Goal: Task Accomplishment & Management: Manage account settings

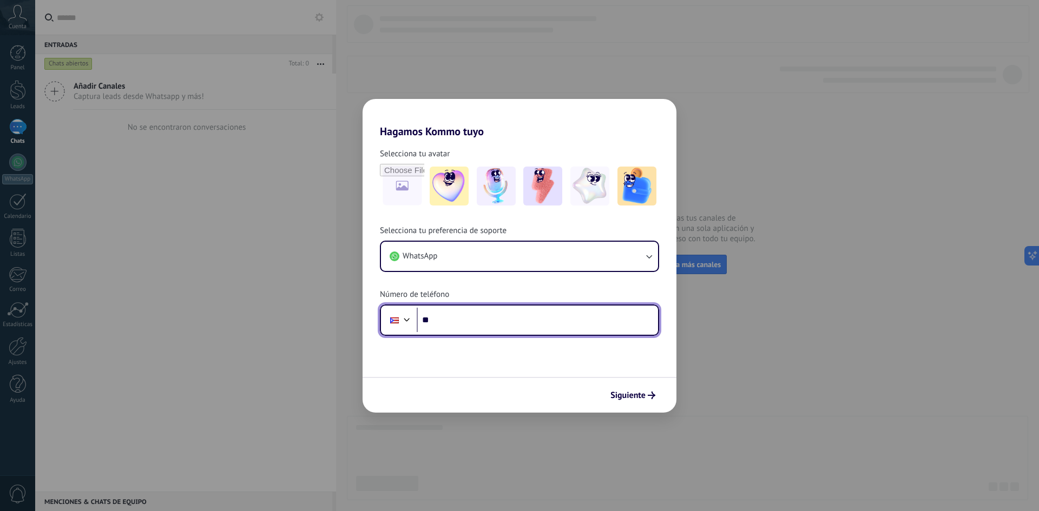
click at [448, 322] on input "**" at bounding box center [537, 320] width 241 height 25
click at [432, 319] on input "**********" at bounding box center [537, 320] width 241 height 25
type input "**********"
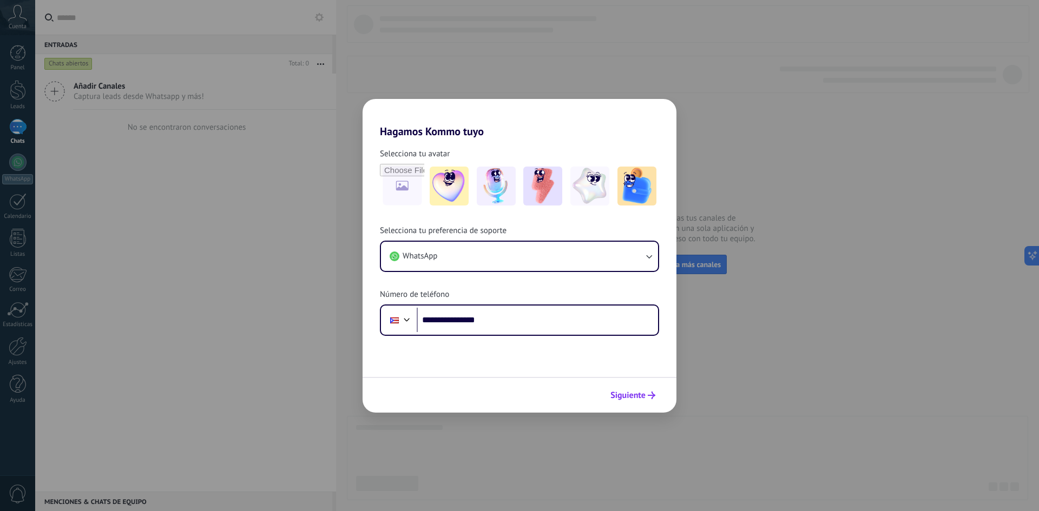
click at [642, 395] on span "Siguiente" at bounding box center [627, 396] width 35 height 8
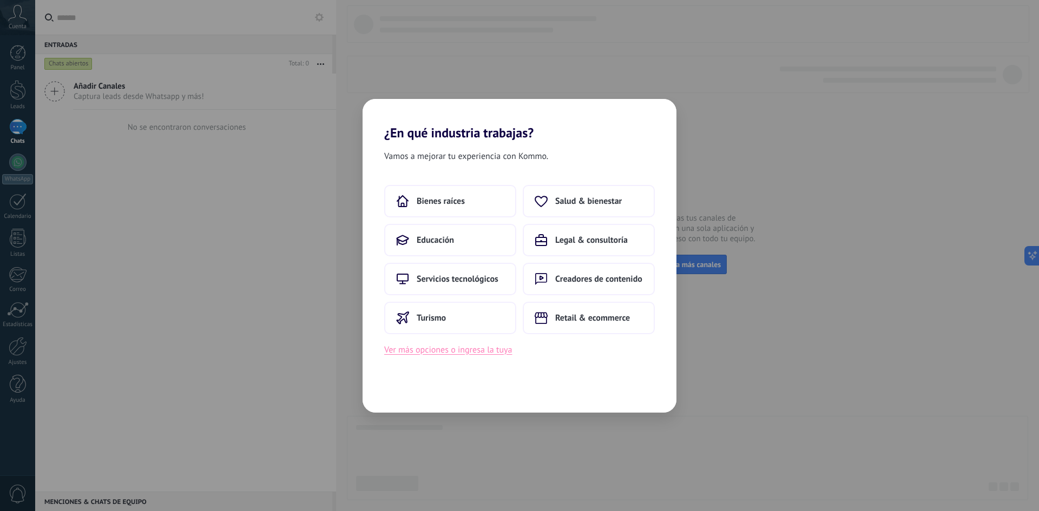
click at [436, 352] on button "Ver más opciones o ingresa la tuya" at bounding box center [448, 350] width 128 height 14
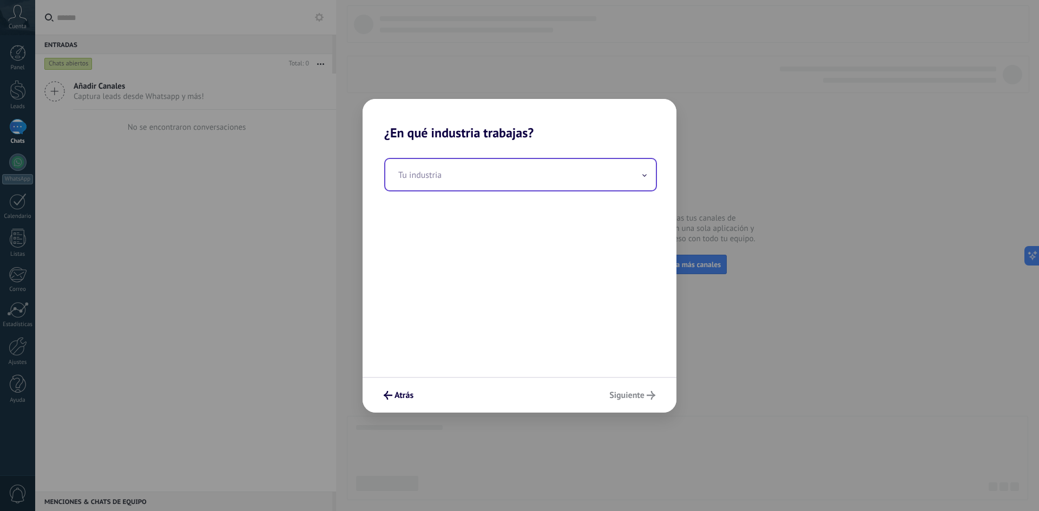
click at [470, 179] on input "text" at bounding box center [520, 174] width 271 height 31
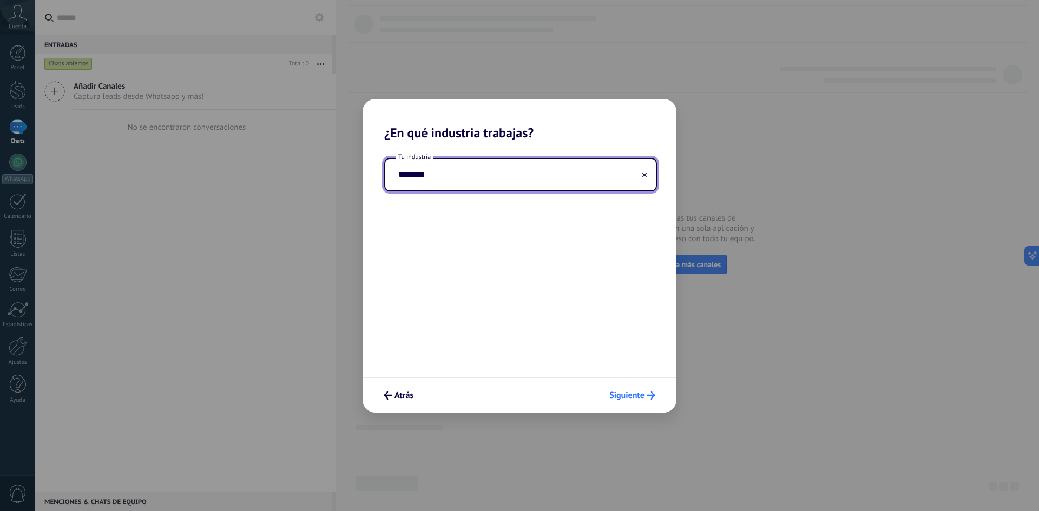
type input "********"
click at [638, 399] on span "Siguiente" at bounding box center [626, 396] width 35 height 8
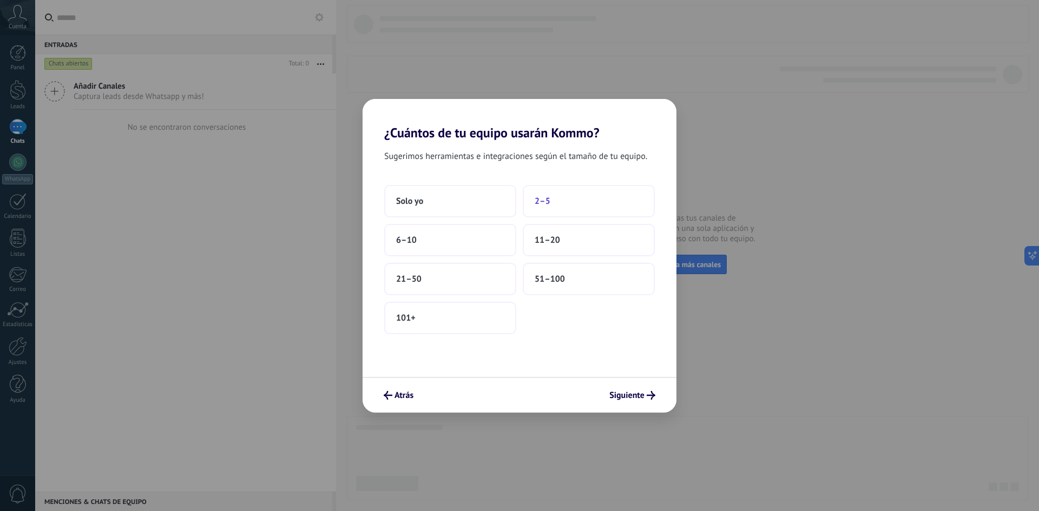
click at [563, 203] on button "2–5" at bounding box center [589, 201] width 132 height 32
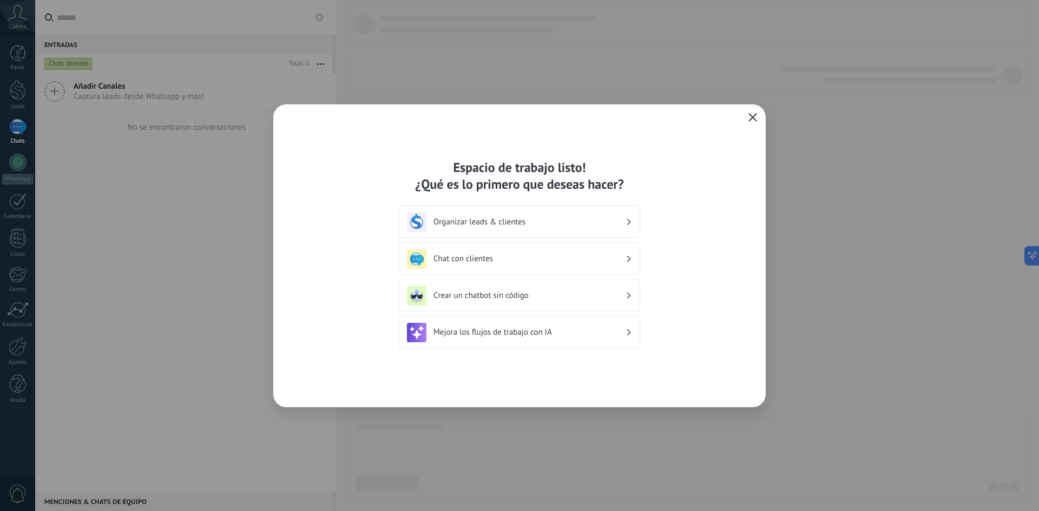
click at [518, 224] on h3 "Organizar leads & clientes" at bounding box center [530, 222] width 192 height 10
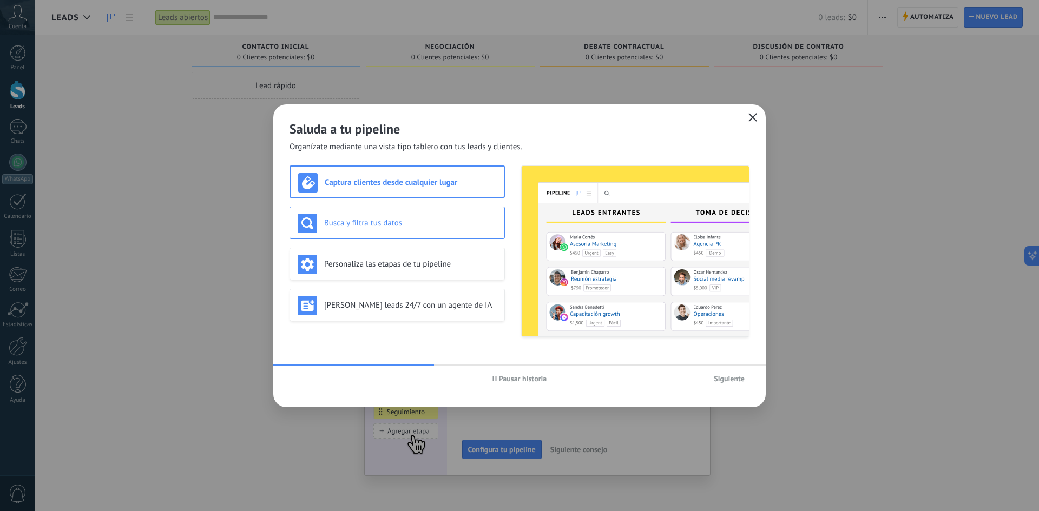
click at [436, 216] on div "Busca y filtra tus datos" at bounding box center [397, 223] width 199 height 19
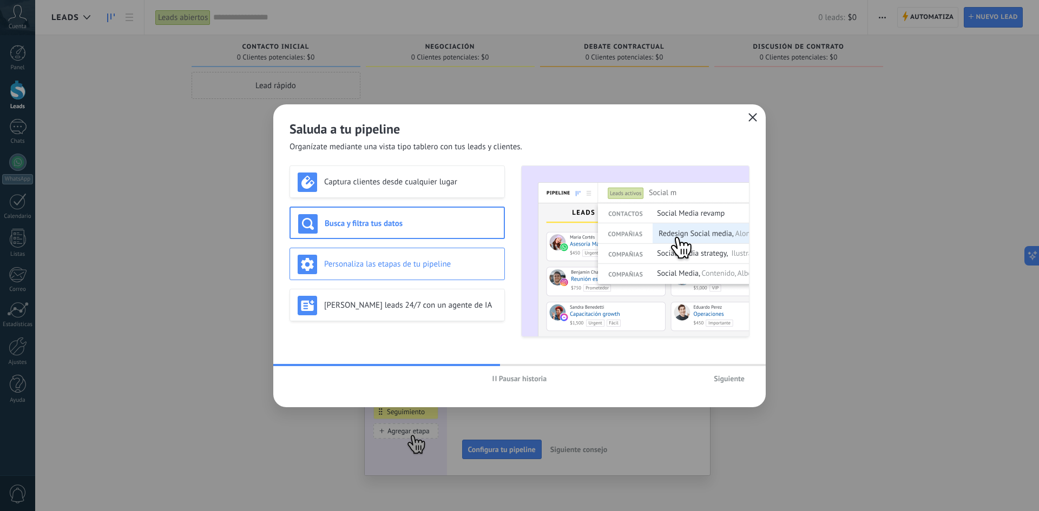
click at [427, 267] on h3 "Personaliza las etapas de tu pipeline" at bounding box center [410, 264] width 173 height 10
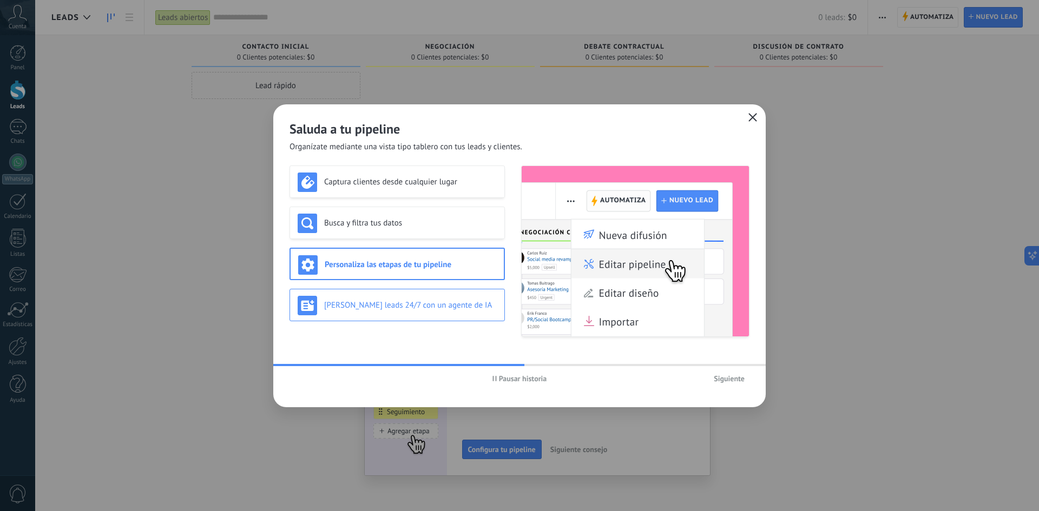
click at [419, 314] on div "Genera leads 24/7 con un agente de IA" at bounding box center [397, 305] width 199 height 19
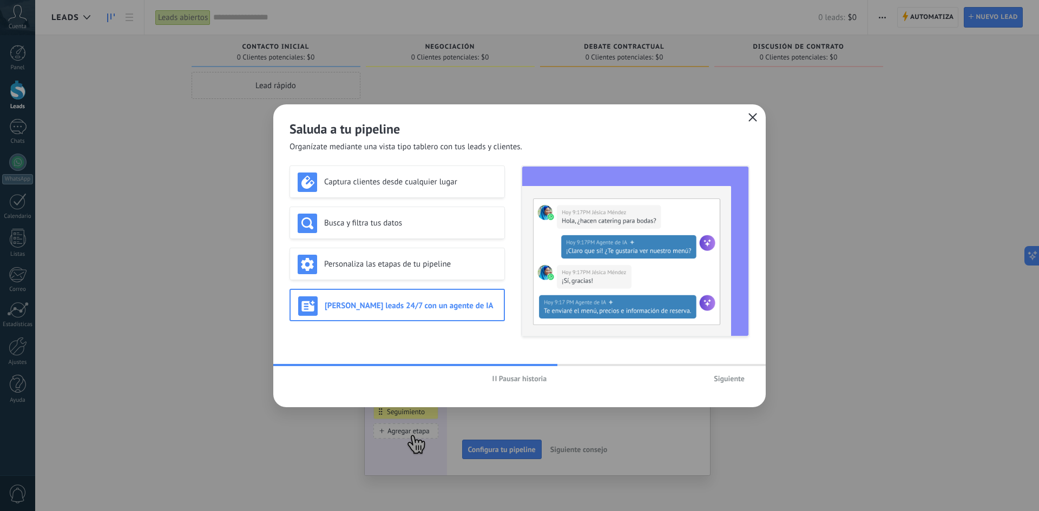
click at [751, 121] on icon "button" at bounding box center [752, 117] width 9 height 9
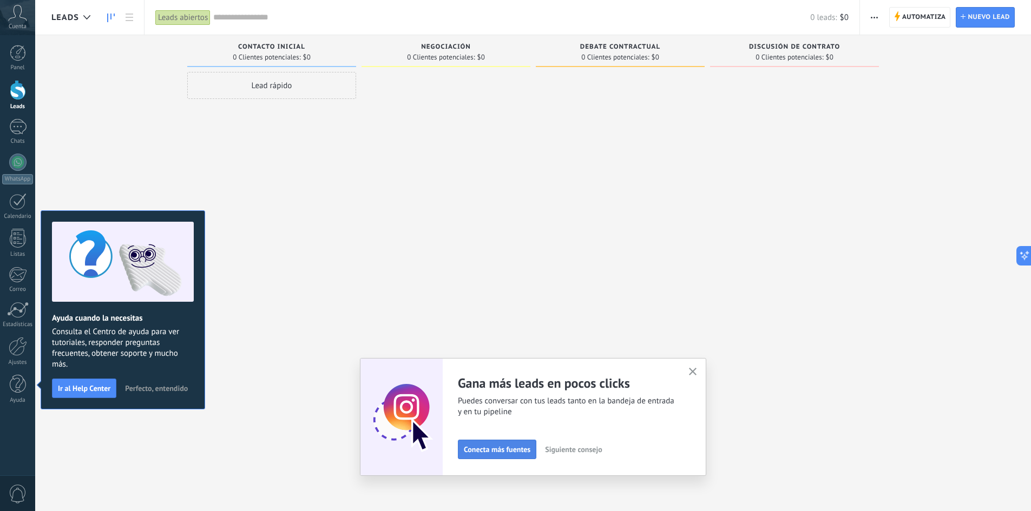
click at [504, 451] on span "Conecta más fuentes" at bounding box center [497, 450] width 67 height 8
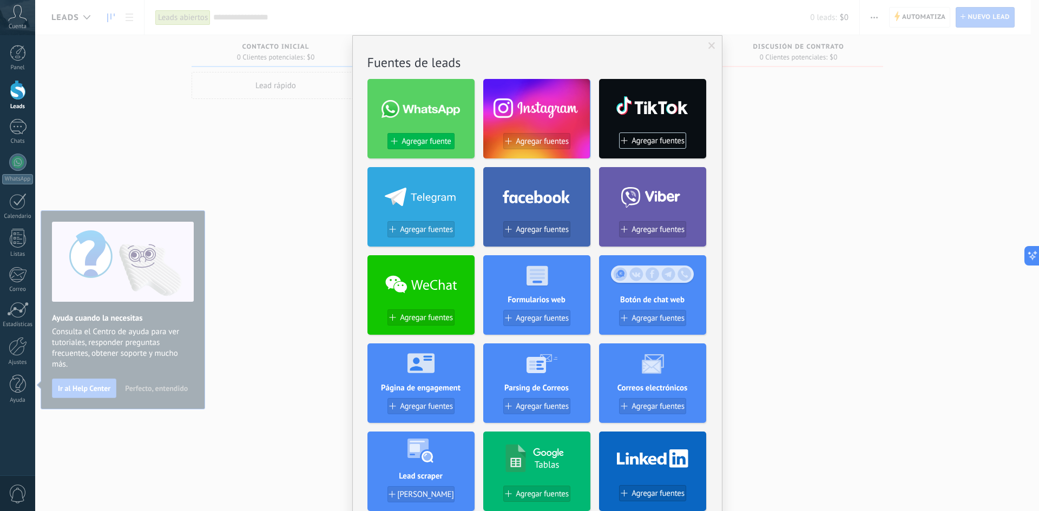
click at [402, 142] on span "Agregar fuente" at bounding box center [426, 141] width 49 height 9
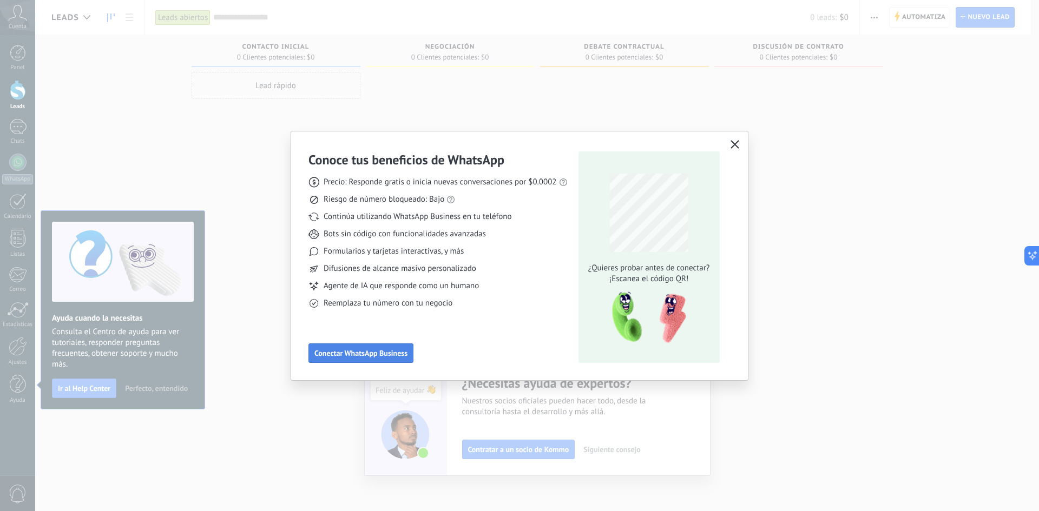
click at [384, 356] on span "Conectar WhatsApp Business" at bounding box center [360, 354] width 93 height 8
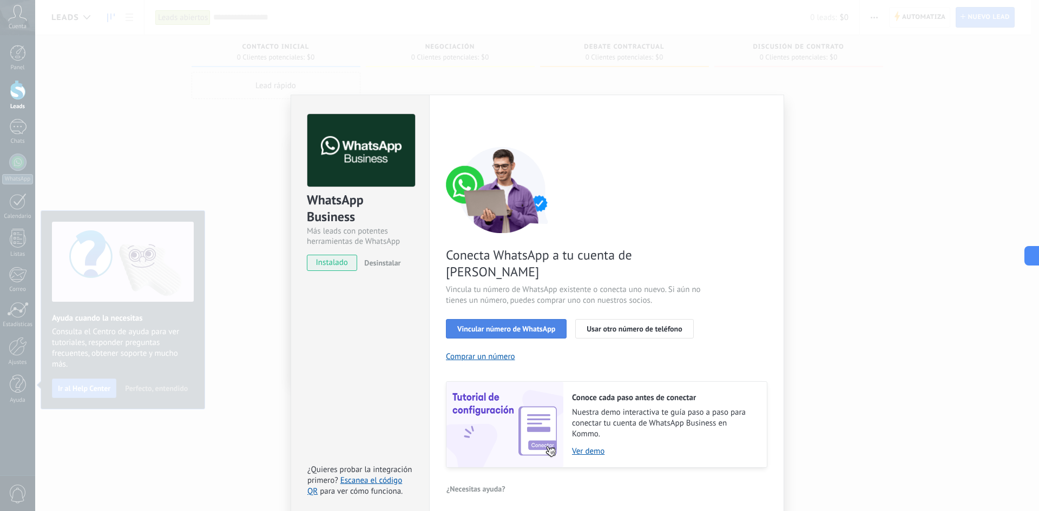
click at [482, 325] on span "Vincular número de WhatsApp" at bounding box center [506, 329] width 98 height 8
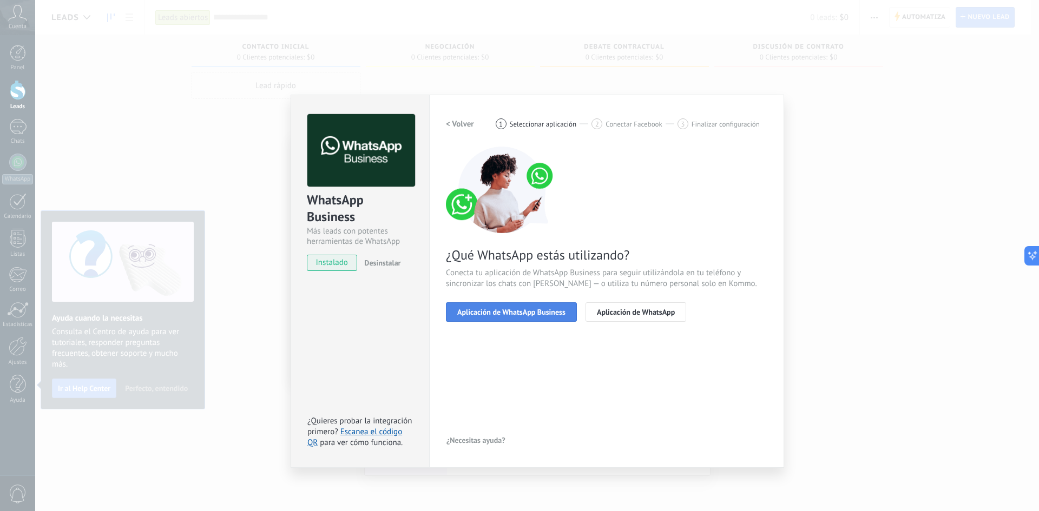
click at [484, 316] on span "Aplicación de WhatsApp Business" at bounding box center [511, 312] width 108 height 8
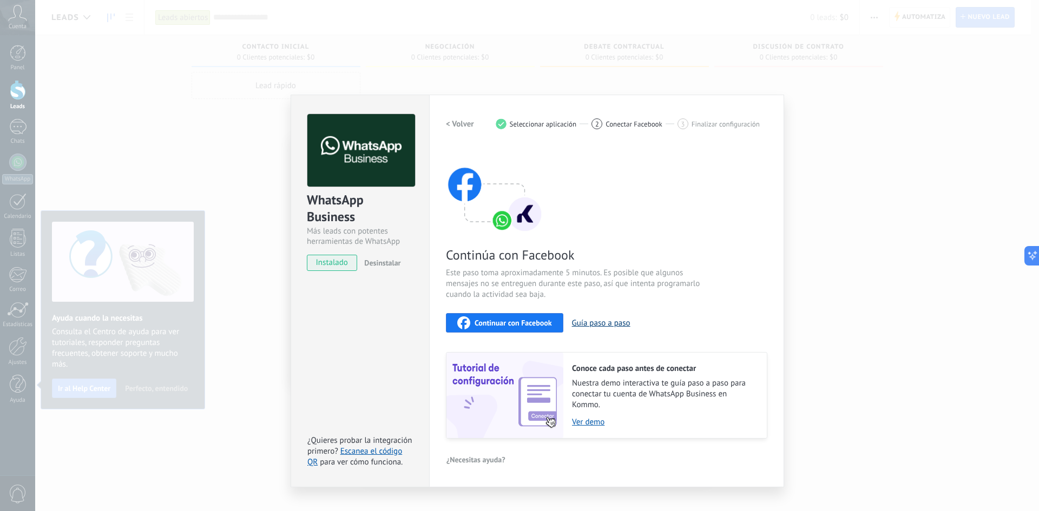
click at [602, 324] on button "Guía paso a paso" at bounding box center [601, 323] width 58 height 10
click at [516, 321] on span "Continuar con Facebook" at bounding box center [513, 323] width 77 height 8
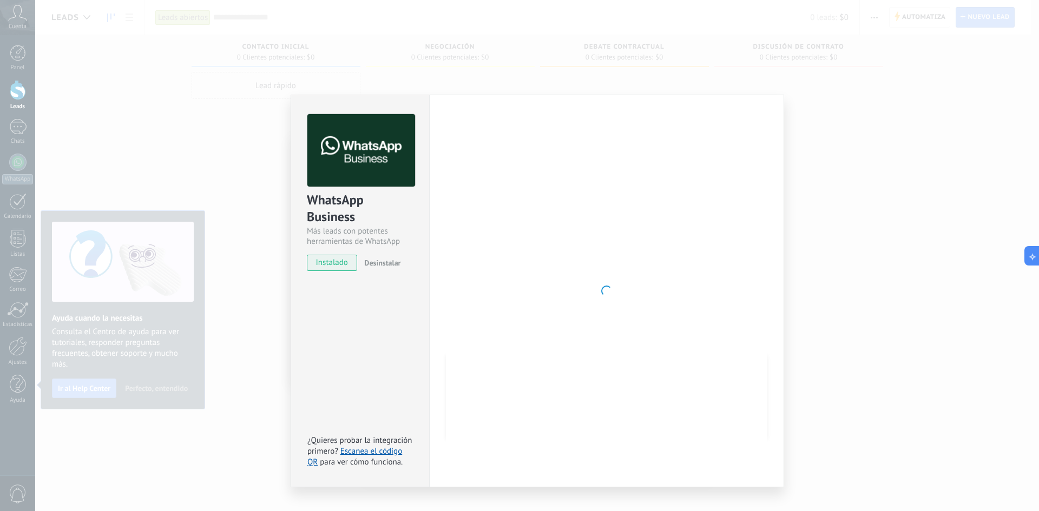
click at [618, 303] on div at bounding box center [606, 291] width 321 height 354
click at [368, 450] on link "Escanea el código QR" at bounding box center [354, 457] width 95 height 21
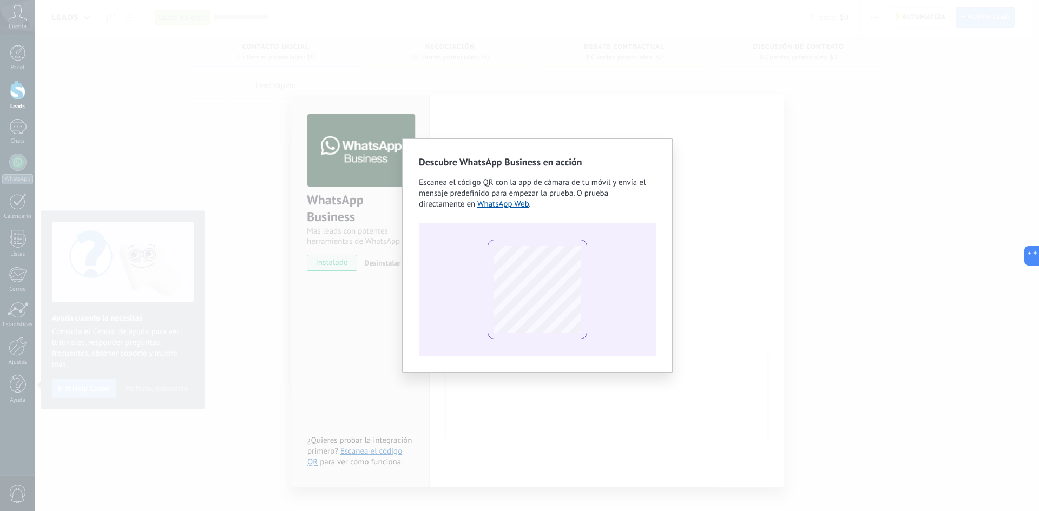
click at [698, 295] on div "Descubre WhatsApp Business en acción Escanea el código QR con la app de cámara …" at bounding box center [537, 255] width 1004 height 511
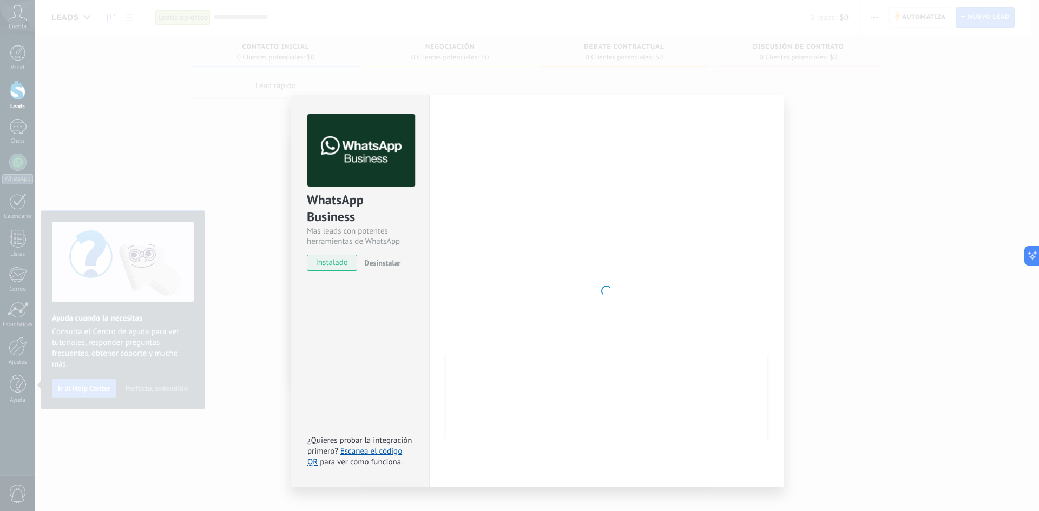
click at [633, 308] on div at bounding box center [606, 291] width 321 height 354
click at [880, 384] on div "WhatsApp Business Más leads con potentes herramientas de WhatsApp instalado Des…" at bounding box center [537, 255] width 1004 height 511
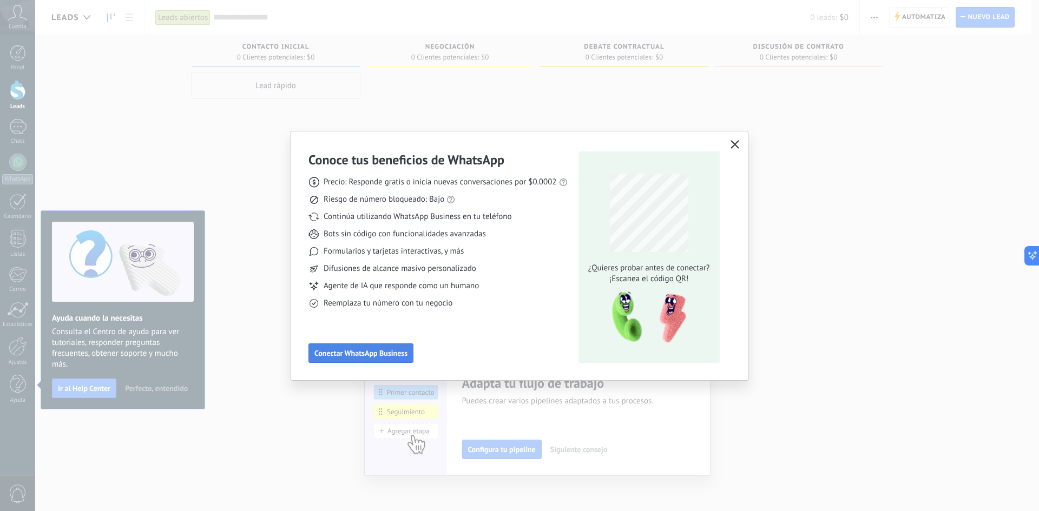
click at [388, 358] on button "Conectar WhatsApp Business" at bounding box center [360, 353] width 105 height 19
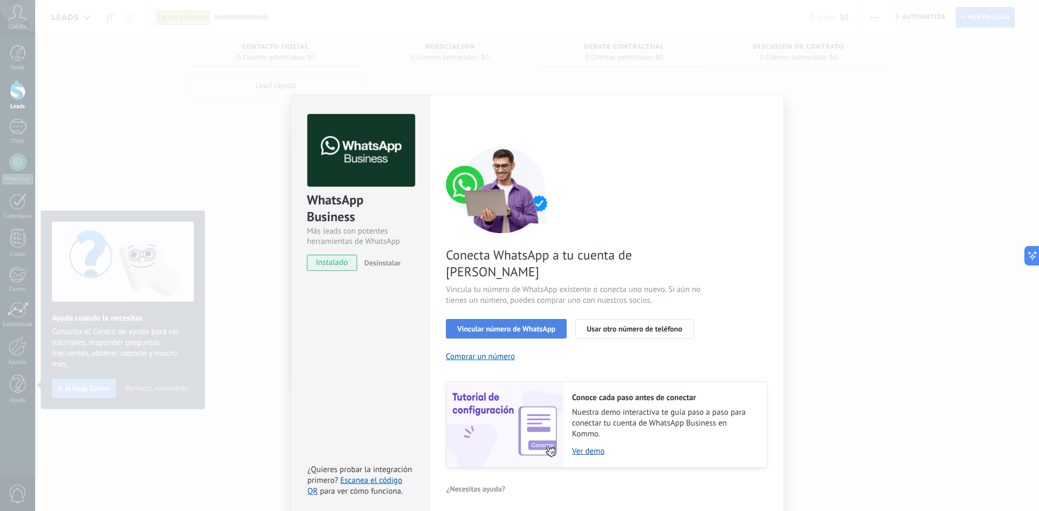
click at [487, 325] on span "Vincular número de WhatsApp" at bounding box center [506, 329] width 98 height 8
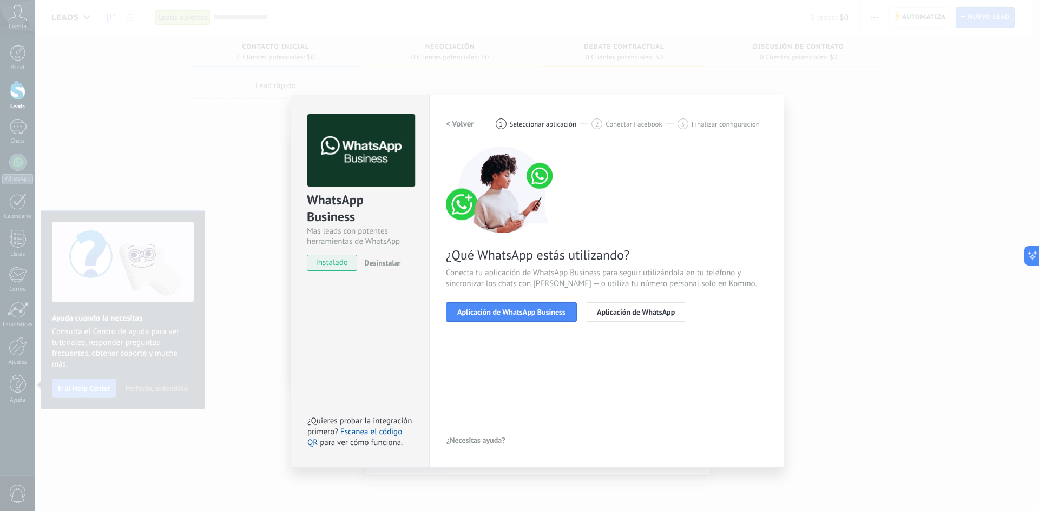
click at [856, 356] on div "WhatsApp Business Más leads con potentes herramientas de WhatsApp instalado Des…" at bounding box center [537, 255] width 1004 height 511
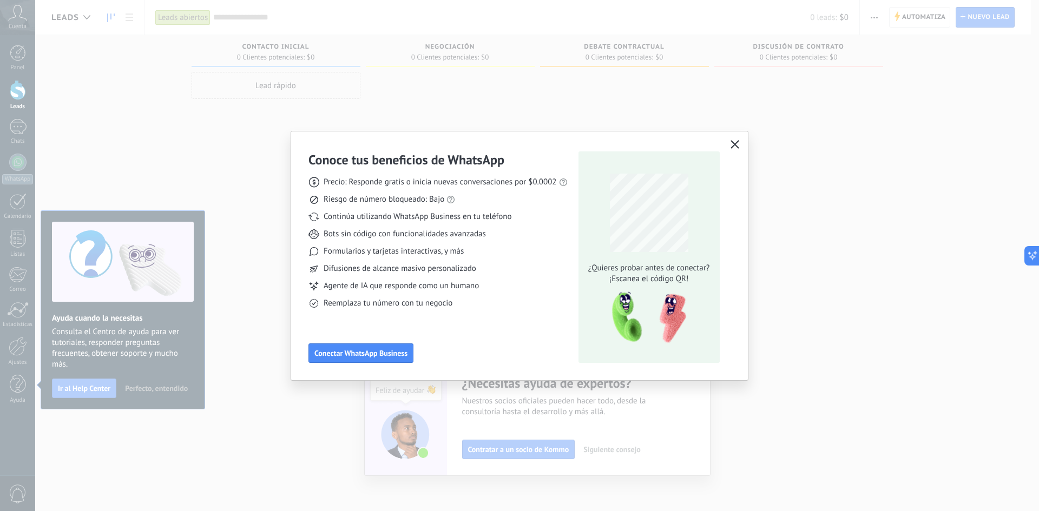
click at [737, 142] on icon "button" at bounding box center [735, 144] width 9 height 9
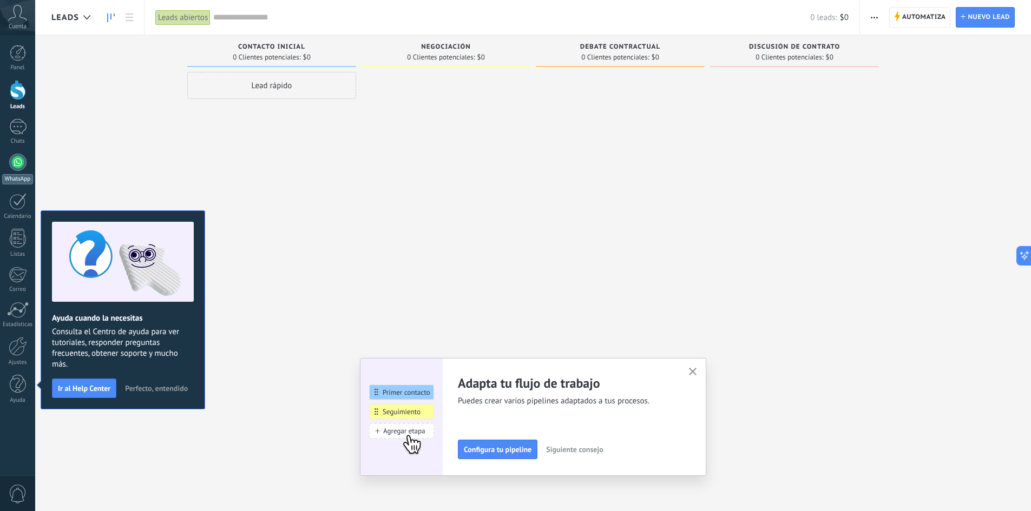
click at [21, 172] on link "WhatsApp" at bounding box center [17, 169] width 35 height 31
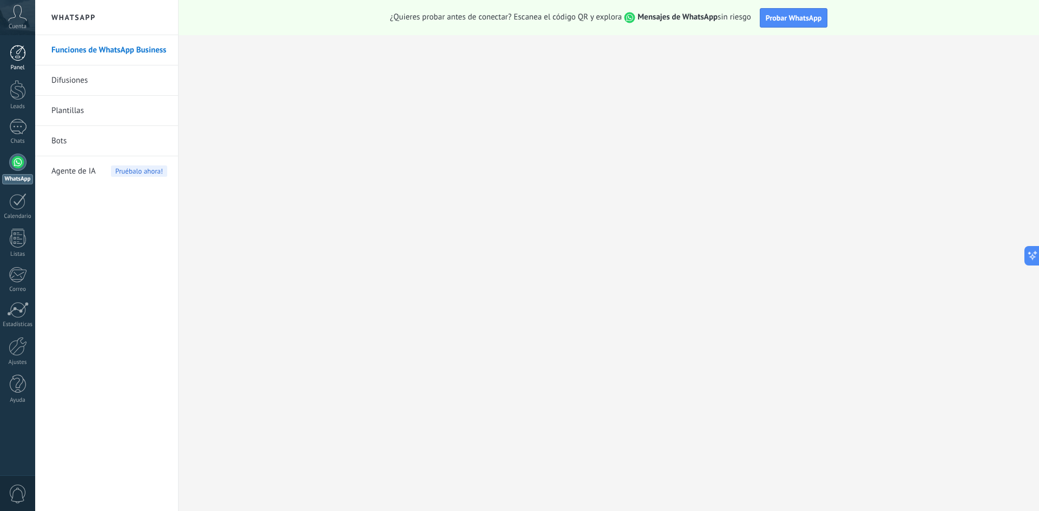
click at [17, 60] on div at bounding box center [18, 53] width 16 height 16
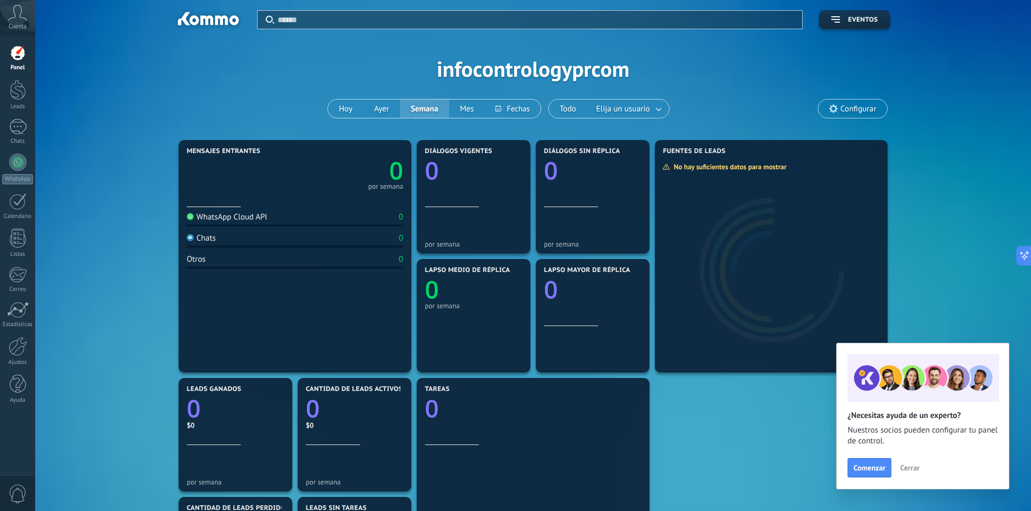
click at [855, 108] on span "Configurar" at bounding box center [859, 108] width 36 height 9
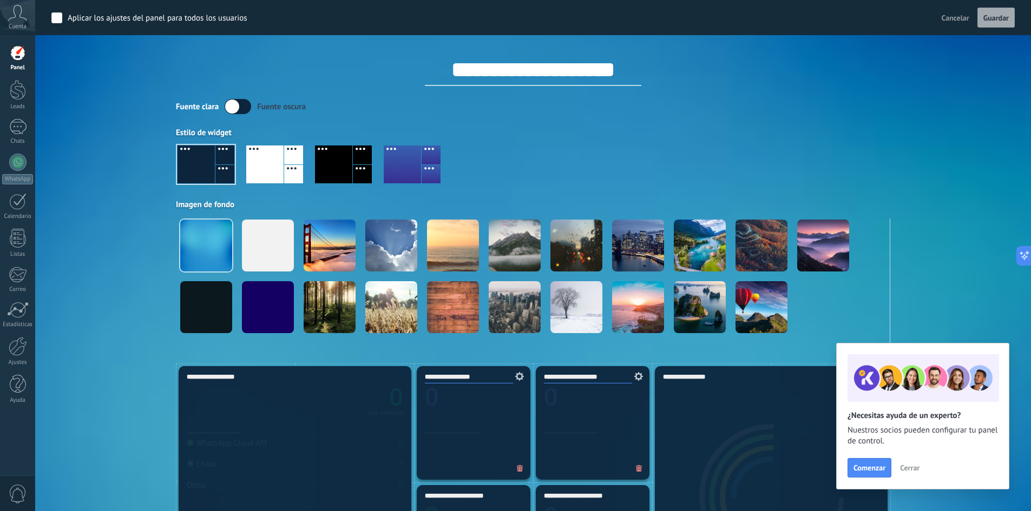
click at [18, 17] on icon at bounding box center [17, 13] width 19 height 16
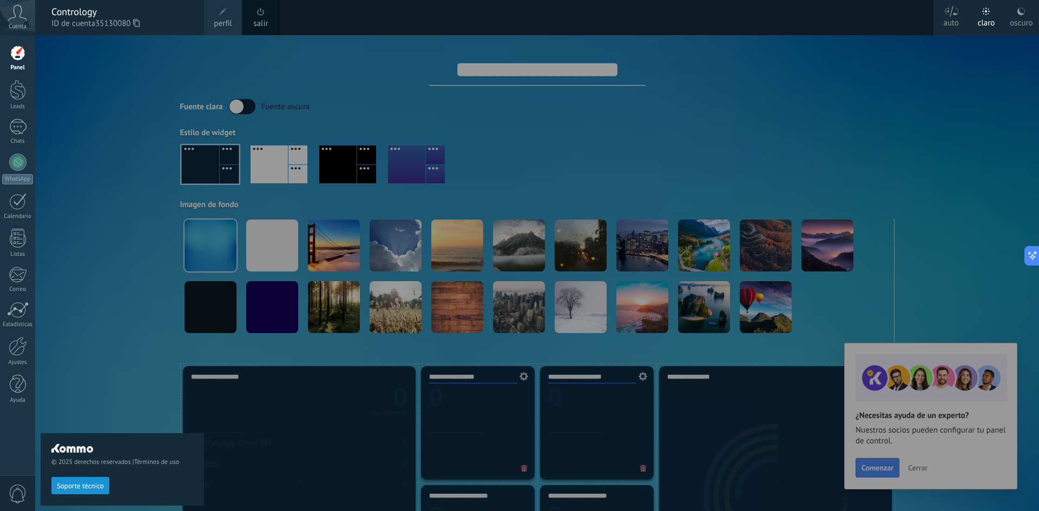
click at [91, 24] on span "ID de cuenta 35130080" at bounding box center [122, 24] width 142 height 12
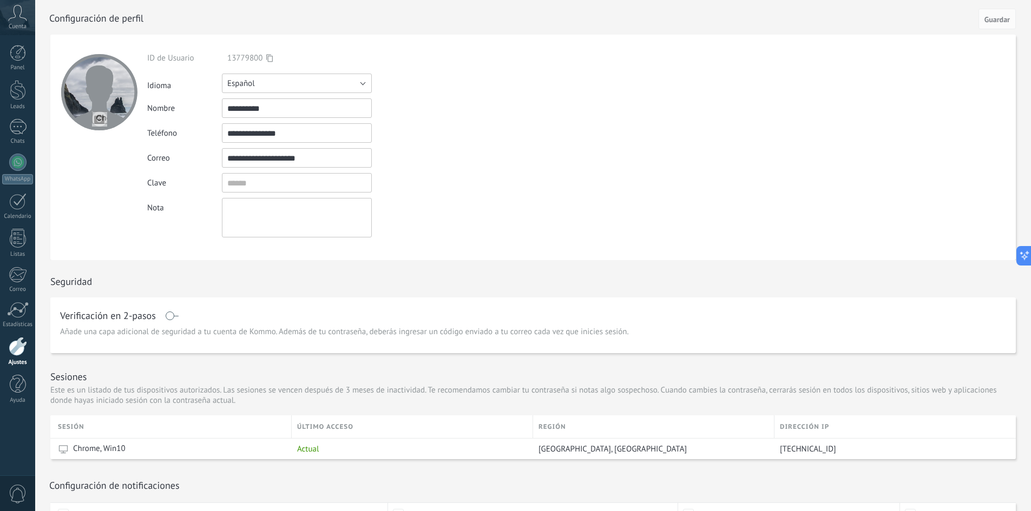
click at [291, 87] on button "Español" at bounding box center [297, 83] width 150 height 19
click at [253, 102] on span "English" at bounding box center [291, 102] width 153 height 10
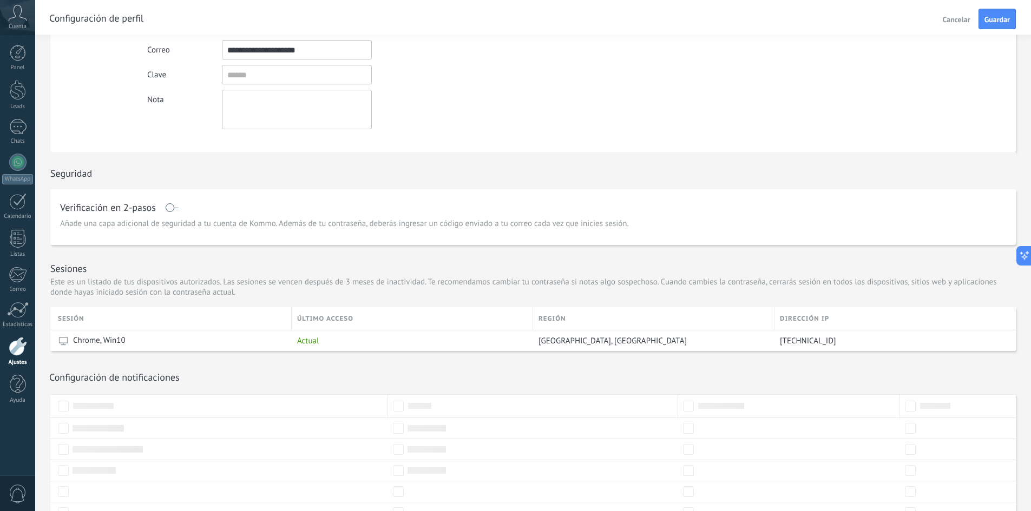
scroll to position [161, 0]
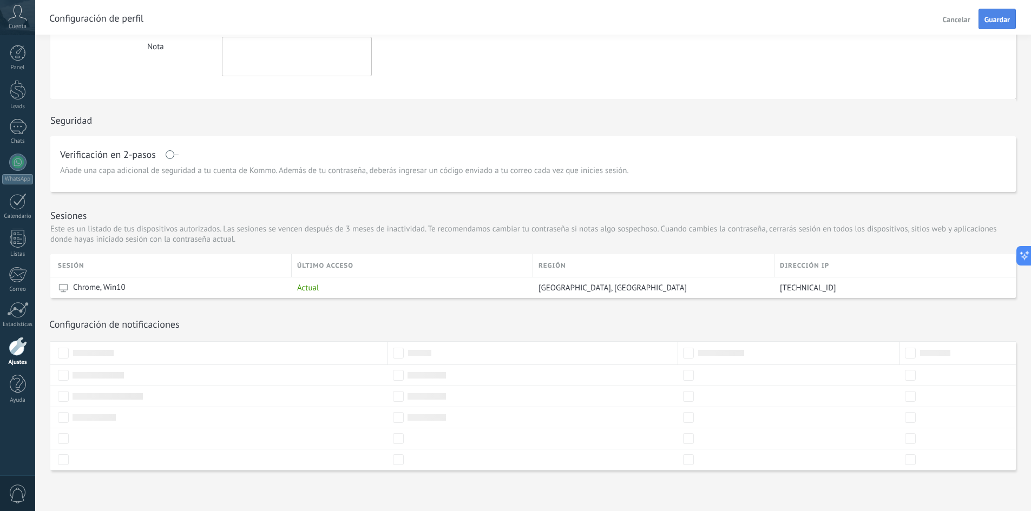
click at [1001, 23] on span "Guardar" at bounding box center [996, 20] width 25 height 8
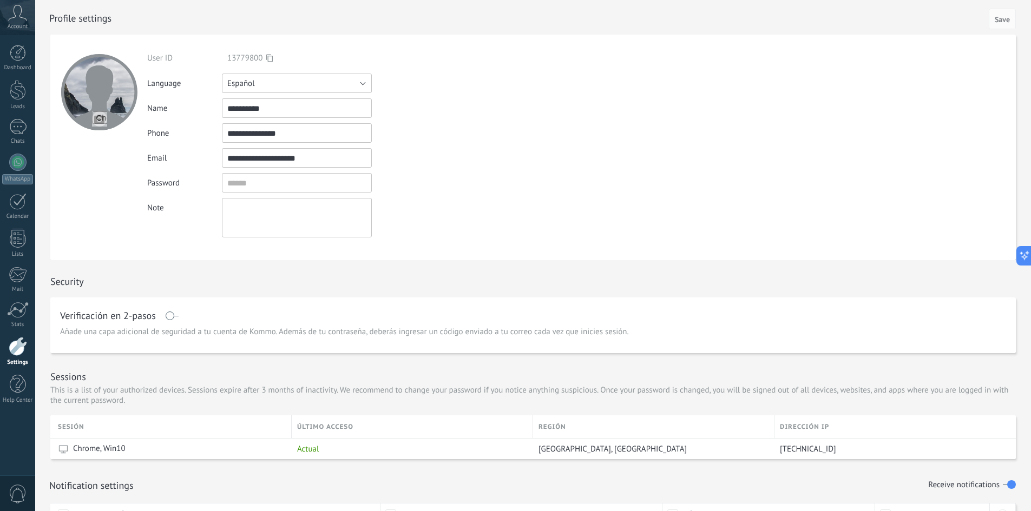
click at [276, 88] on button "Español" at bounding box center [297, 83] width 150 height 19
click at [246, 106] on span "English" at bounding box center [291, 102] width 153 height 10
click at [1004, 23] on span "Save" at bounding box center [1002, 20] width 15 height 8
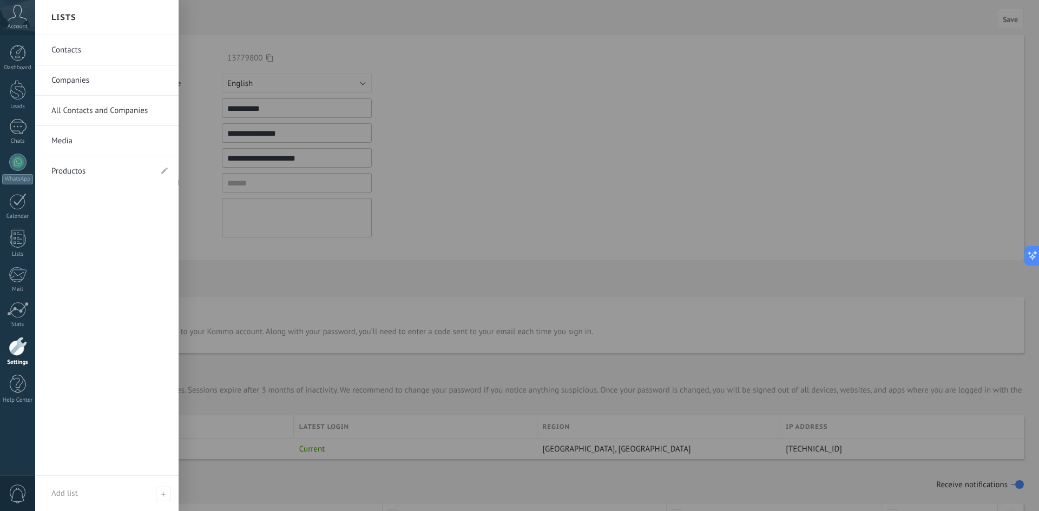
click at [78, 84] on link "Companies" at bounding box center [109, 80] width 116 height 30
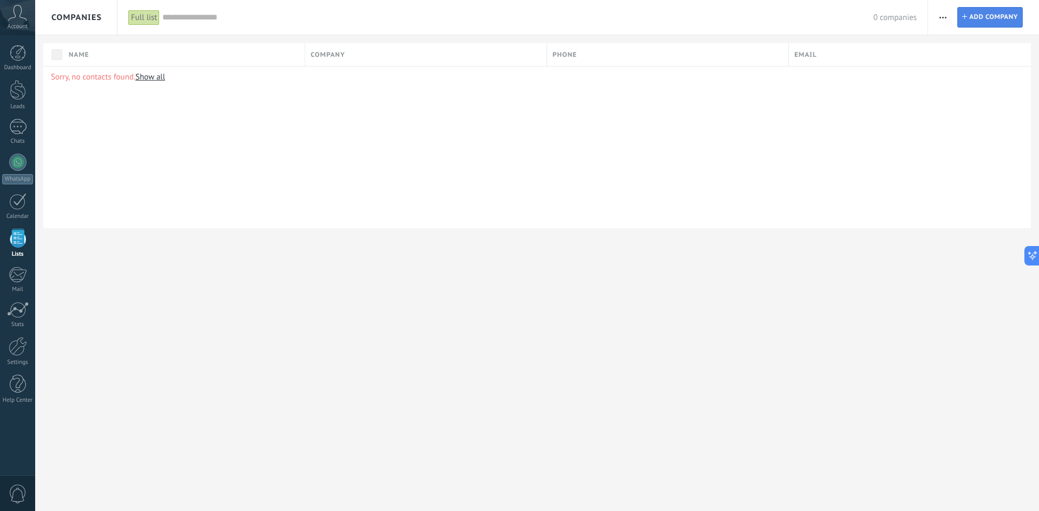
click at [968, 16] on link "Company Add company" at bounding box center [989, 17] width 65 height 21
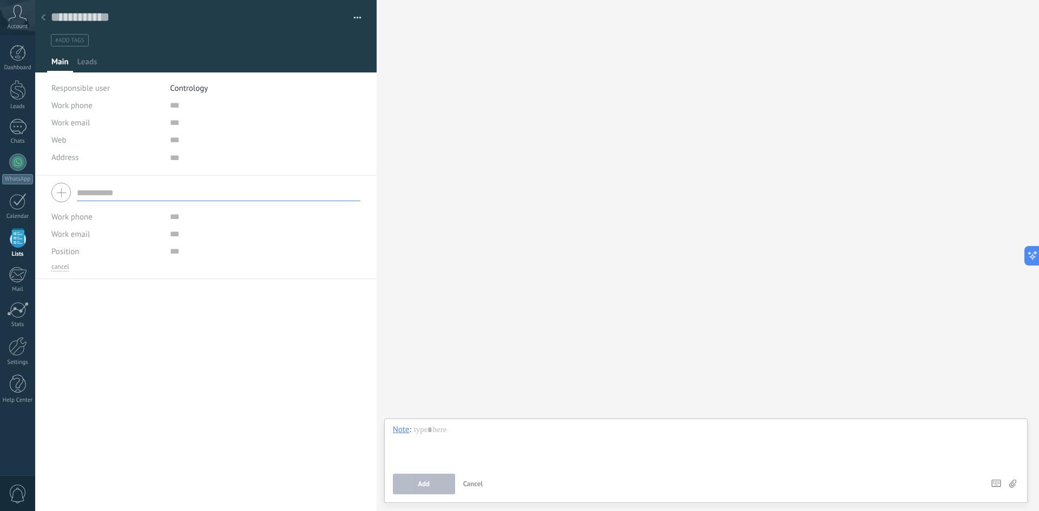
scroll to position [11, 0]
click at [84, 62] on span "Leads" at bounding box center [87, 65] width 20 height 16
click at [42, 16] on icon at bounding box center [43, 17] width 4 height 6
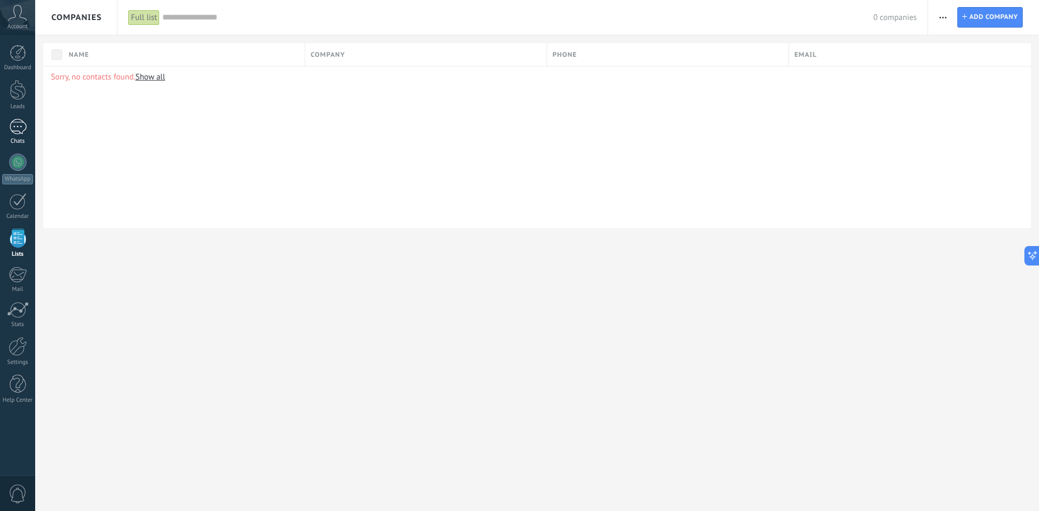
click at [16, 124] on div at bounding box center [17, 127] width 17 height 16
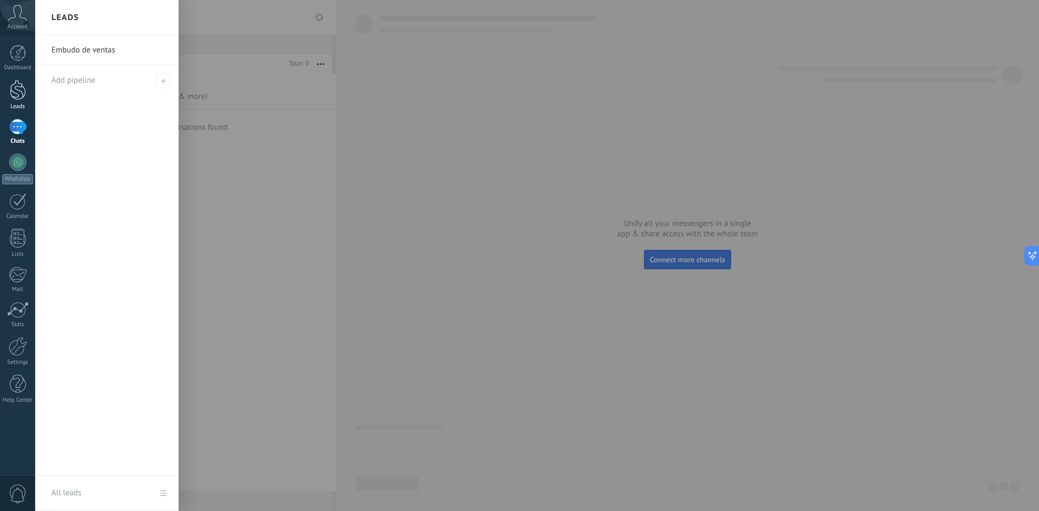
click at [16, 95] on div at bounding box center [18, 90] width 16 height 20
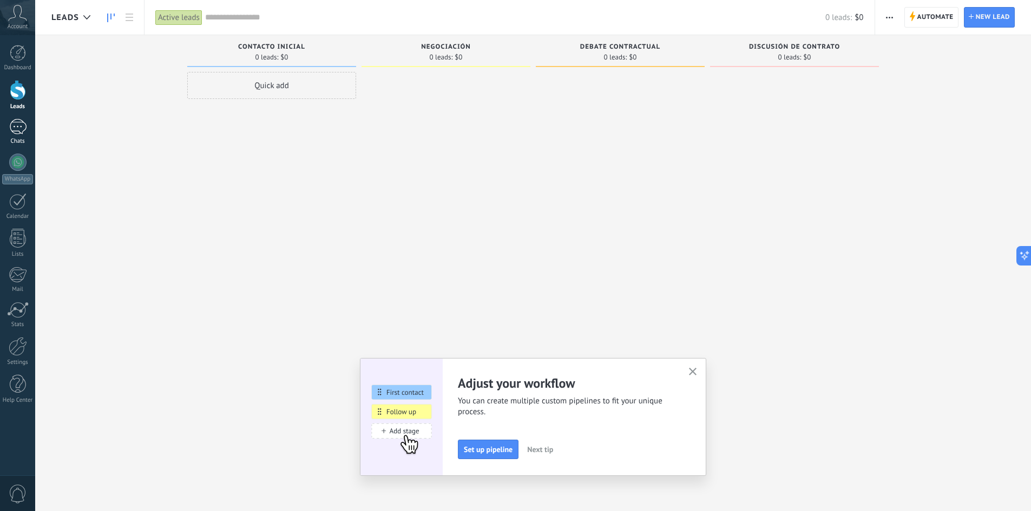
click at [17, 130] on div at bounding box center [17, 127] width 17 height 16
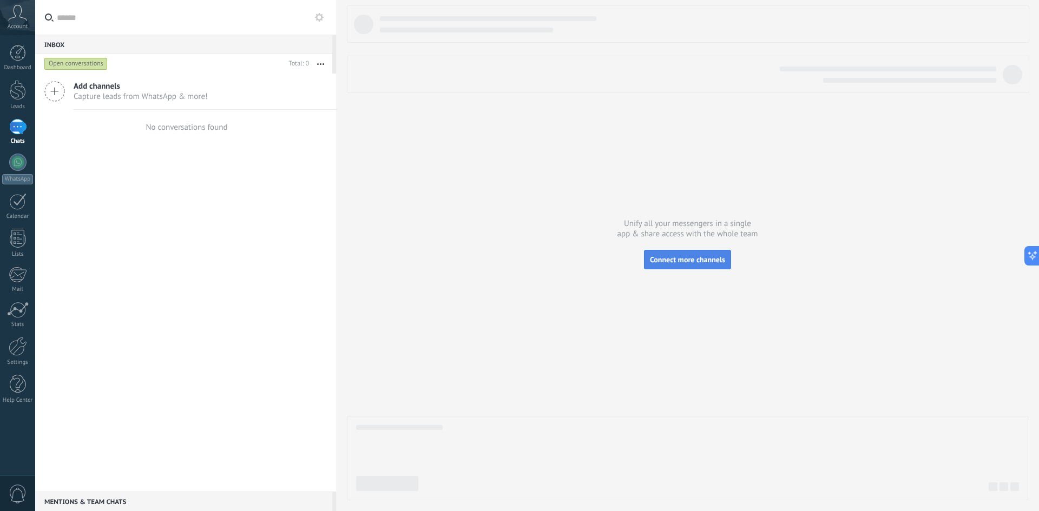
click at [672, 255] on span "Connect more channels" at bounding box center [687, 260] width 75 height 10
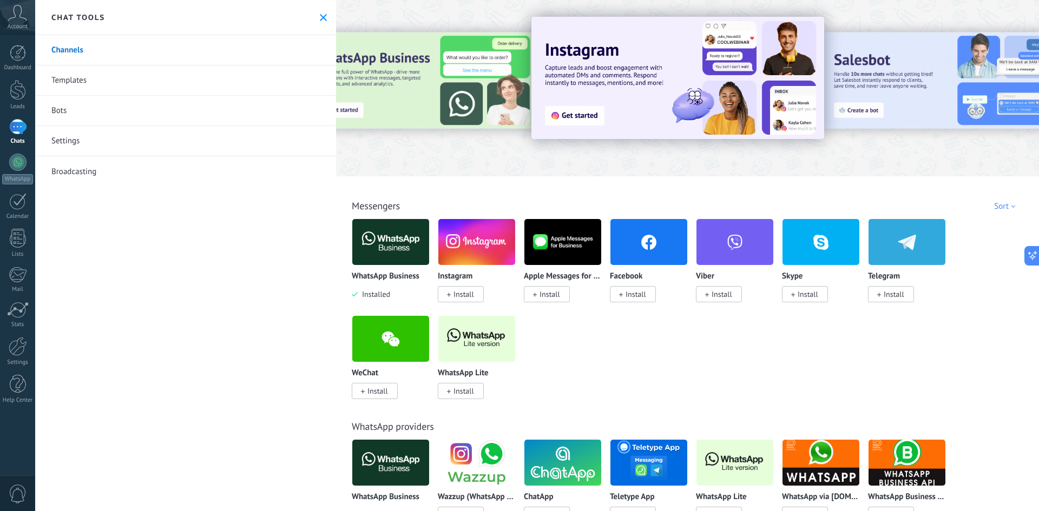
click at [451, 296] on span "Install" at bounding box center [461, 294] width 46 height 16
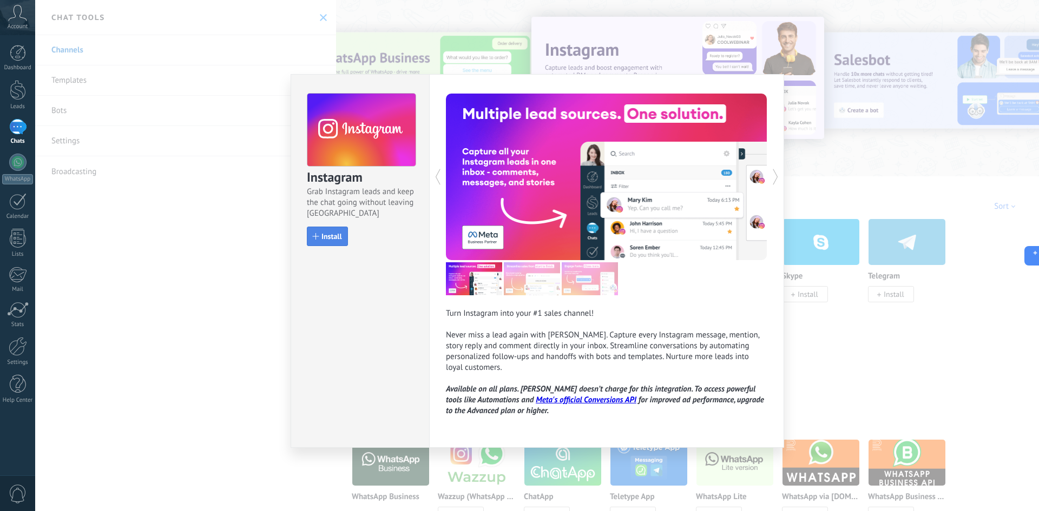
click at [324, 233] on span "Install" at bounding box center [331, 237] width 21 height 8
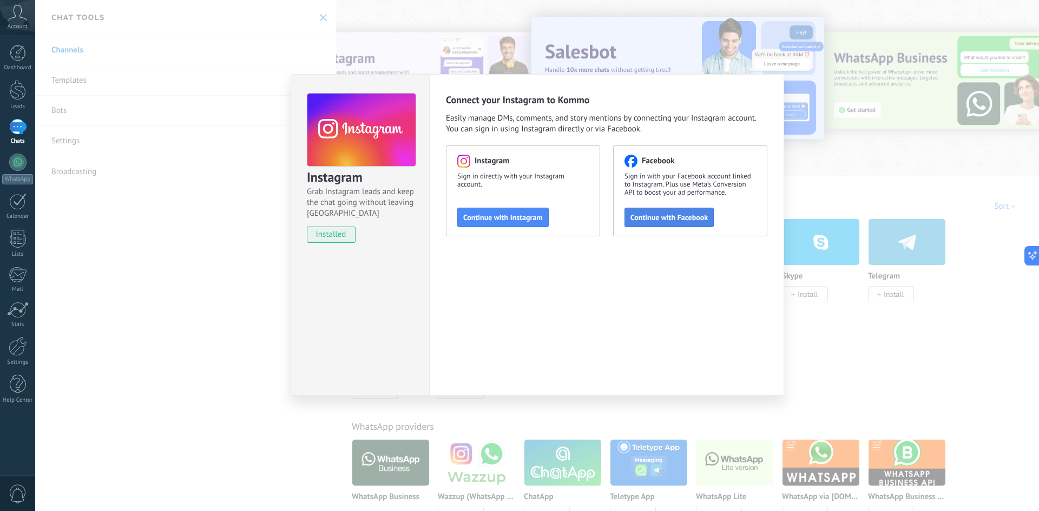
click at [643, 218] on span "Continue with Facebook" at bounding box center [669, 218] width 77 height 8
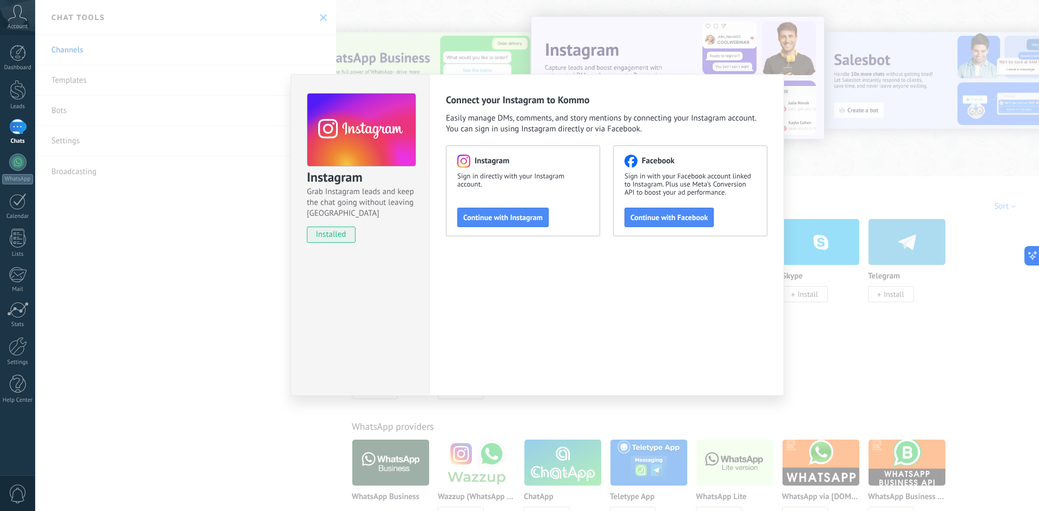
click at [234, 337] on div "Instagram Grab Instagram leads and keep the chat going without leaving [PERSON_…" at bounding box center [537, 255] width 1004 height 511
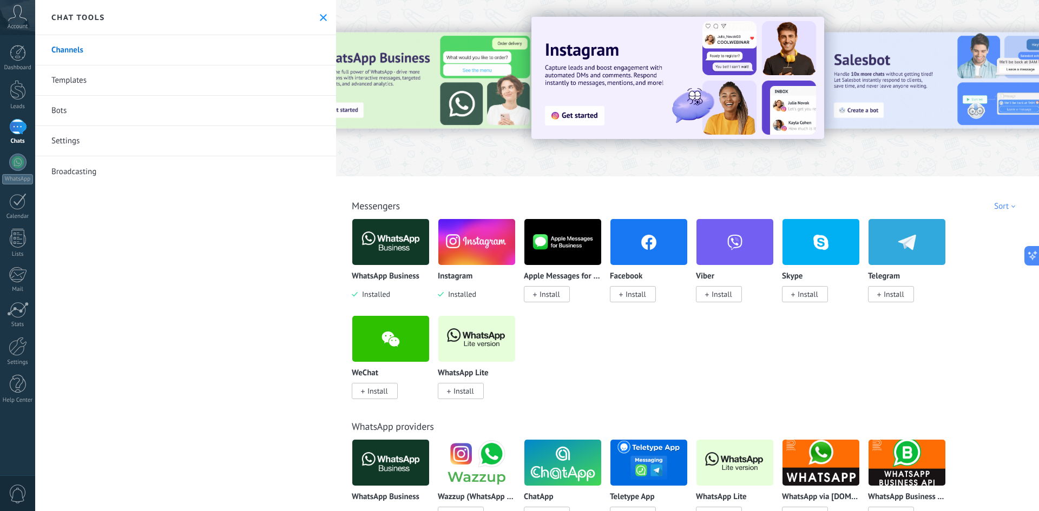
click at [628, 294] on span "Install" at bounding box center [636, 295] width 21 height 10
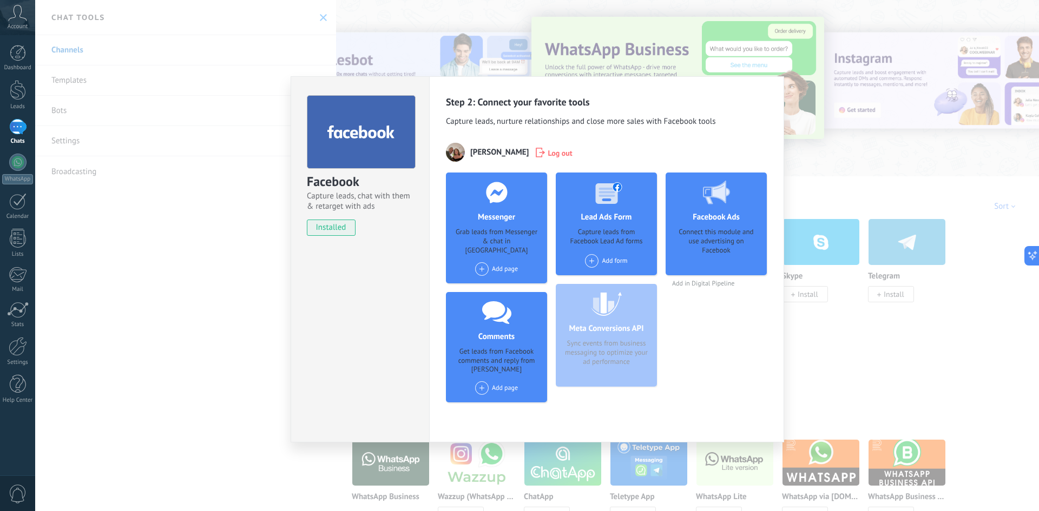
click at [482, 262] on span at bounding box center [482, 269] width 14 height 14
click at [507, 284] on div "Pure Barre" at bounding box center [510, 288] width 73 height 21
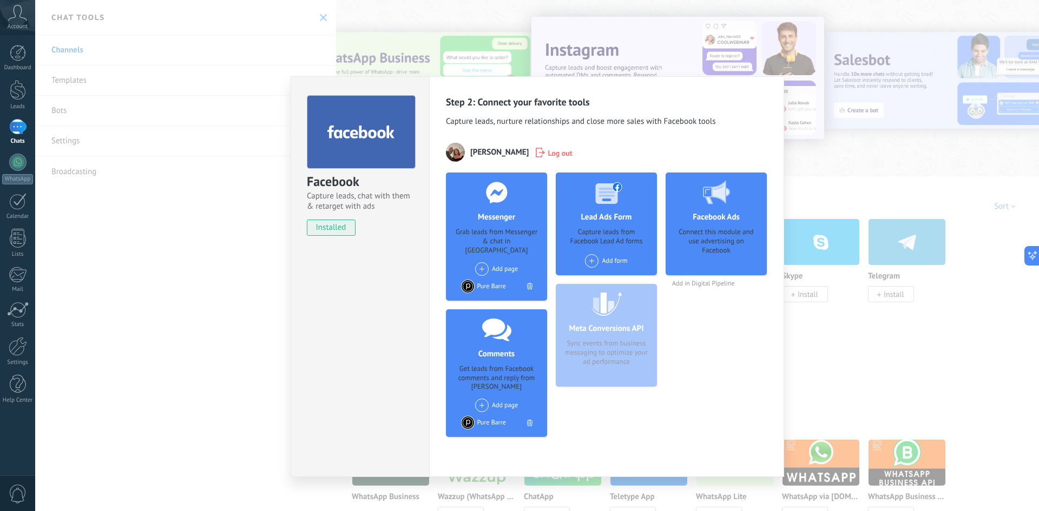
click at [478, 262] on span at bounding box center [482, 269] width 14 height 14
click at [491, 283] on span at bounding box center [486, 290] width 16 height 14
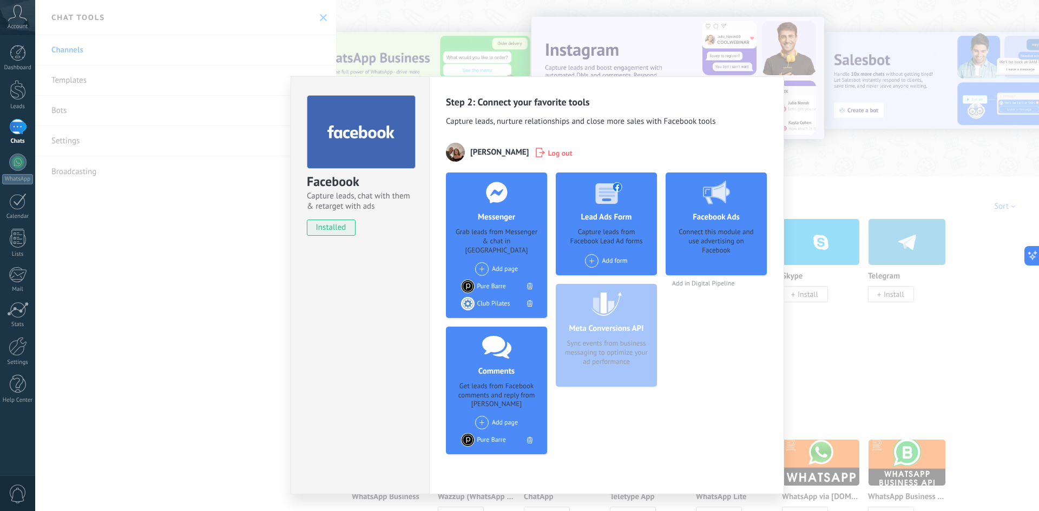
click at [483, 262] on span at bounding box center [482, 269] width 14 height 14
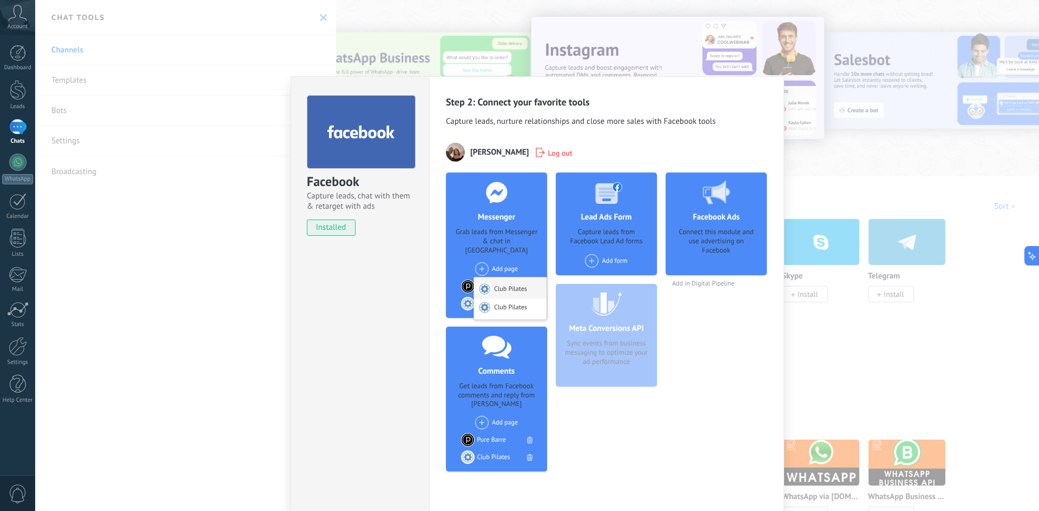
click at [491, 283] on span at bounding box center [486, 290] width 16 height 14
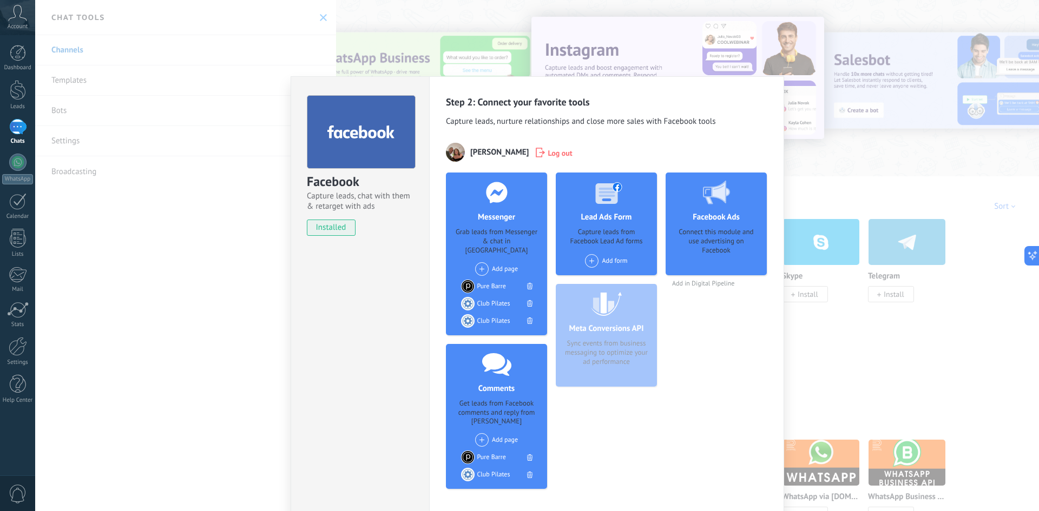
click at [480, 262] on span at bounding box center [482, 269] width 14 height 14
click at [480, 283] on div at bounding box center [485, 290] width 14 height 14
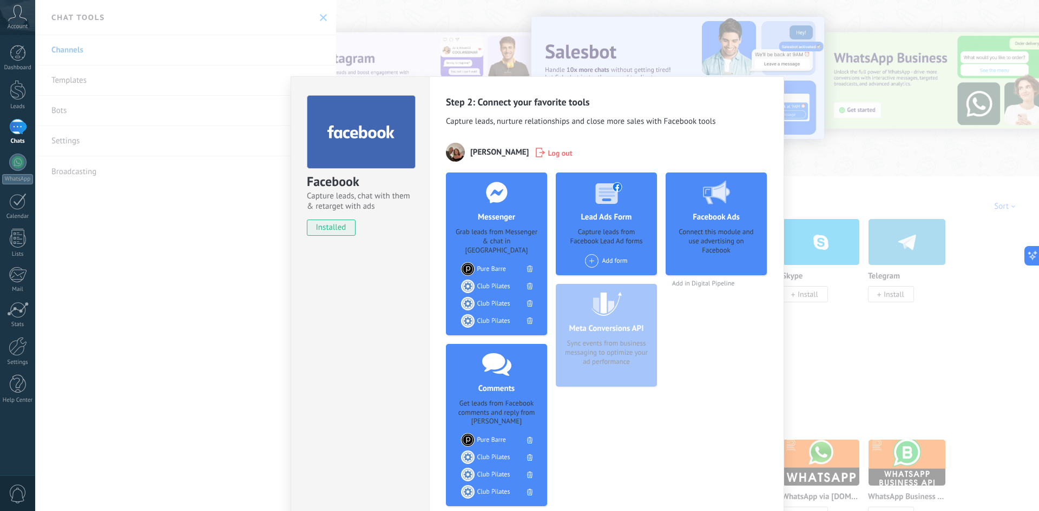
click at [590, 268] on div "Add form" at bounding box center [606, 264] width 71 height 21
click at [590, 263] on span at bounding box center [592, 261] width 14 height 14
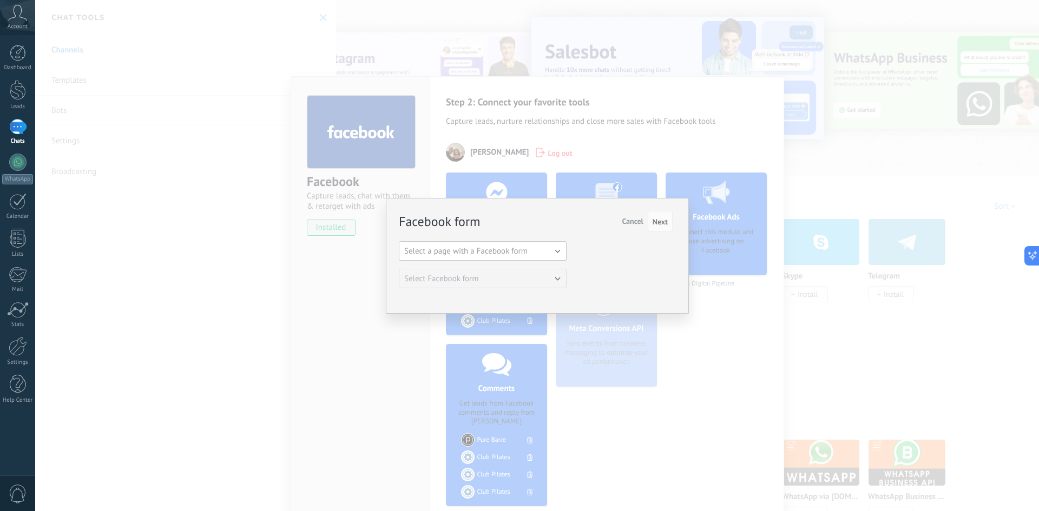
click at [554, 248] on button "Select a page with a Facebook form" at bounding box center [483, 250] width 168 height 19
click at [478, 265] on span "Pure Barre" at bounding box center [477, 270] width 170 height 10
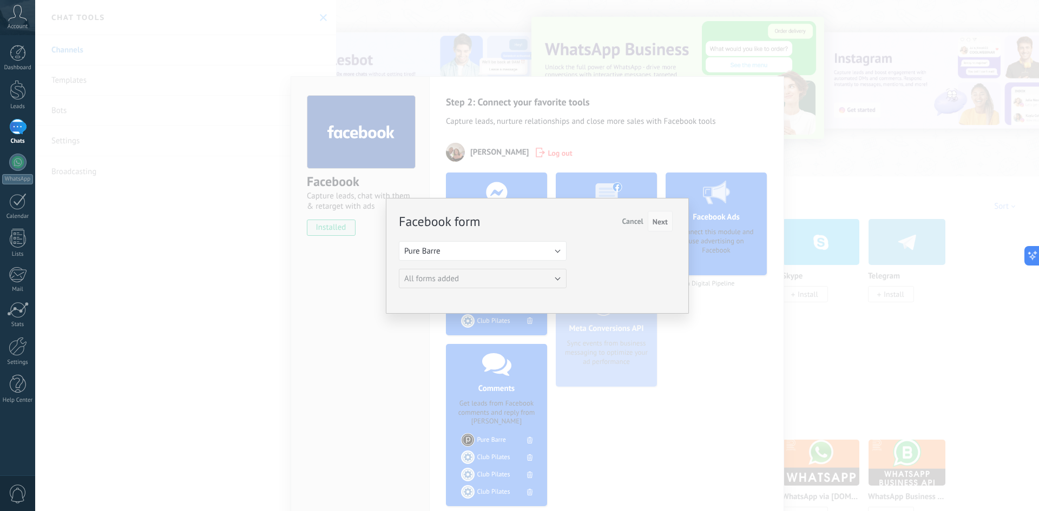
click at [667, 224] on span "Next" at bounding box center [660, 222] width 15 height 8
click at [661, 225] on span "Next" at bounding box center [660, 222] width 15 height 8
click at [533, 251] on button "Pure Barre" at bounding box center [483, 250] width 168 height 19
click at [458, 285] on span "Club Pilates" at bounding box center [477, 288] width 170 height 10
click at [540, 284] on button "Select Facebook form" at bounding box center [483, 278] width 168 height 19
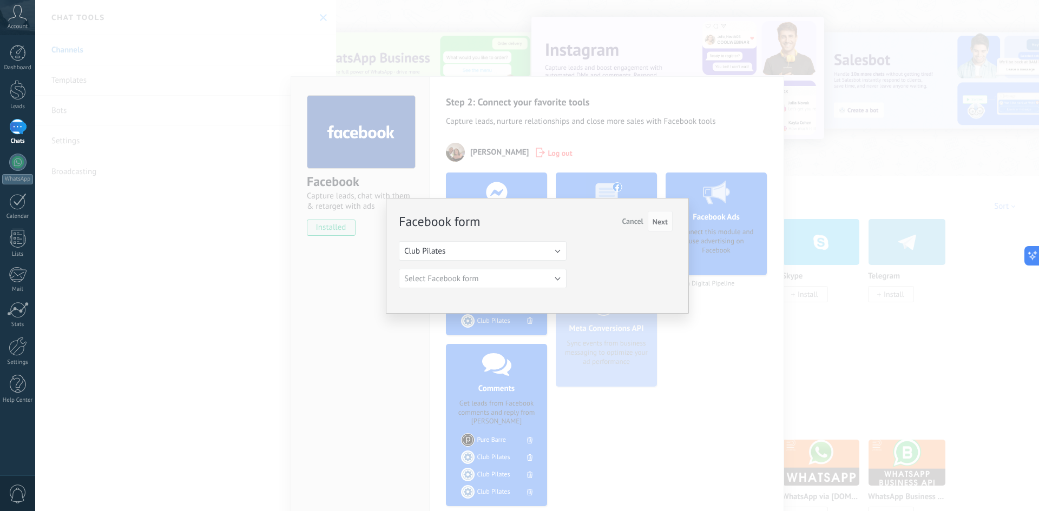
drag, startPoint x: 616, startPoint y: 224, endPoint x: 636, endPoint y: 220, distance: 19.8
click at [618, 224] on div "Next Cancel" at bounding box center [643, 221] width 59 height 21
click at [635, 220] on span "Cancel" at bounding box center [632, 221] width 21 height 10
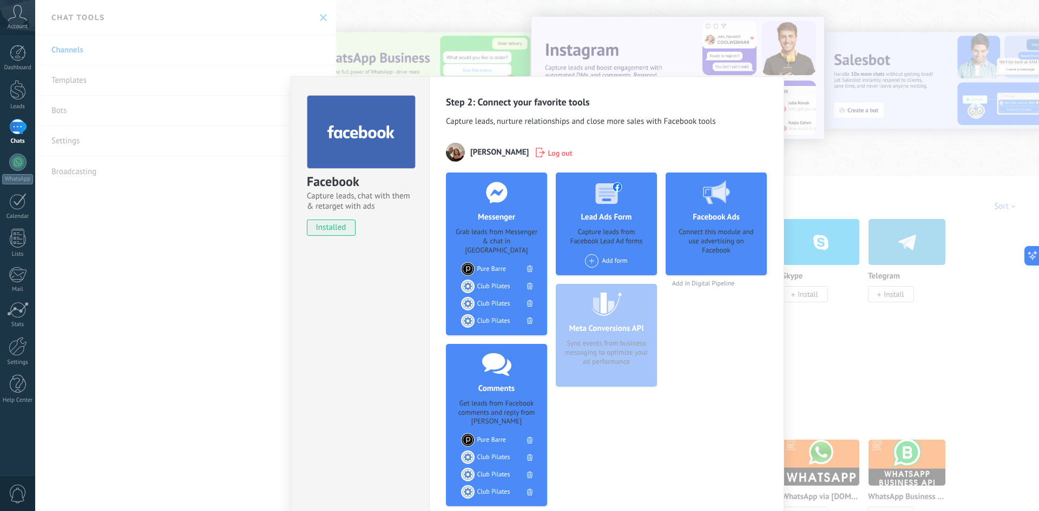
click at [716, 206] on div at bounding box center [716, 193] width 107 height 40
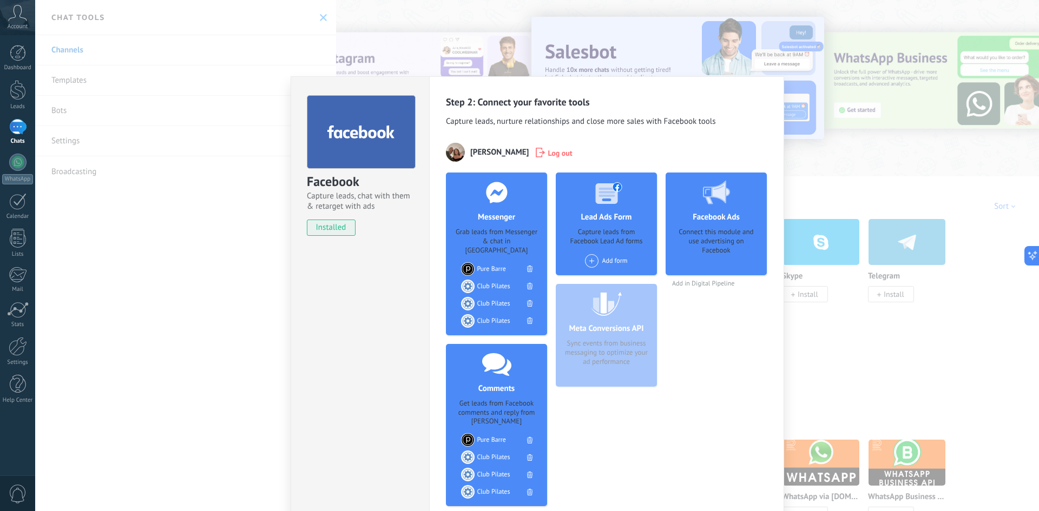
click at [835, 375] on div "Facebook Capture leads, chat with them & retarget with ads installed Uninstall …" at bounding box center [537, 255] width 1004 height 511
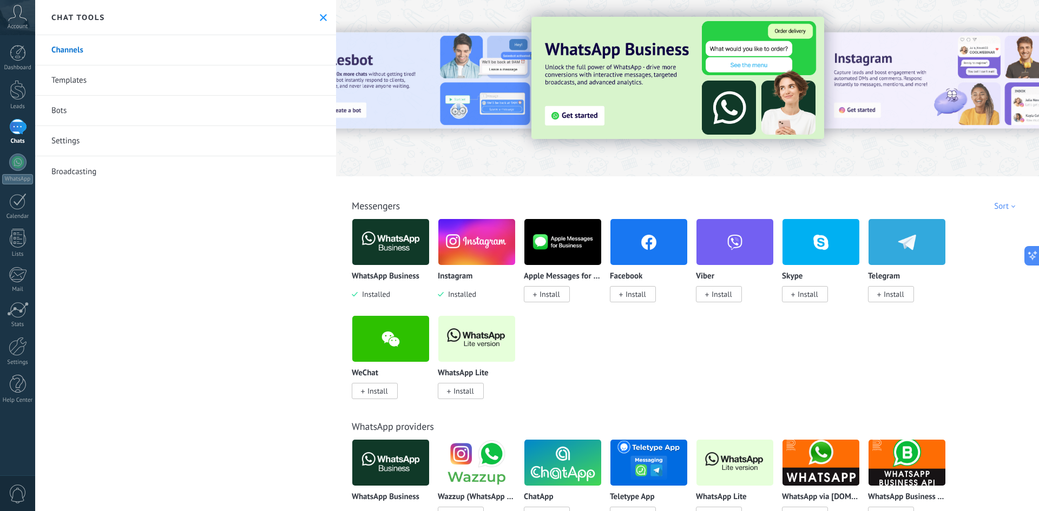
click at [623, 294] on span "Install" at bounding box center [633, 294] width 46 height 16
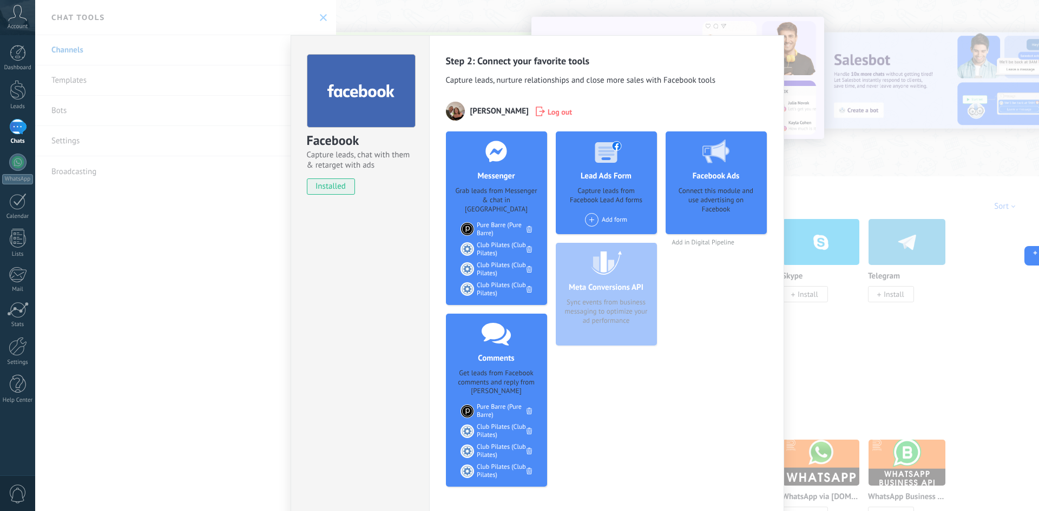
click at [607, 277] on div "Meta Conversions API Sync events from business messaging to optimize your ad pe…" at bounding box center [606, 294] width 101 height 103
click at [593, 222] on span at bounding box center [592, 220] width 14 height 14
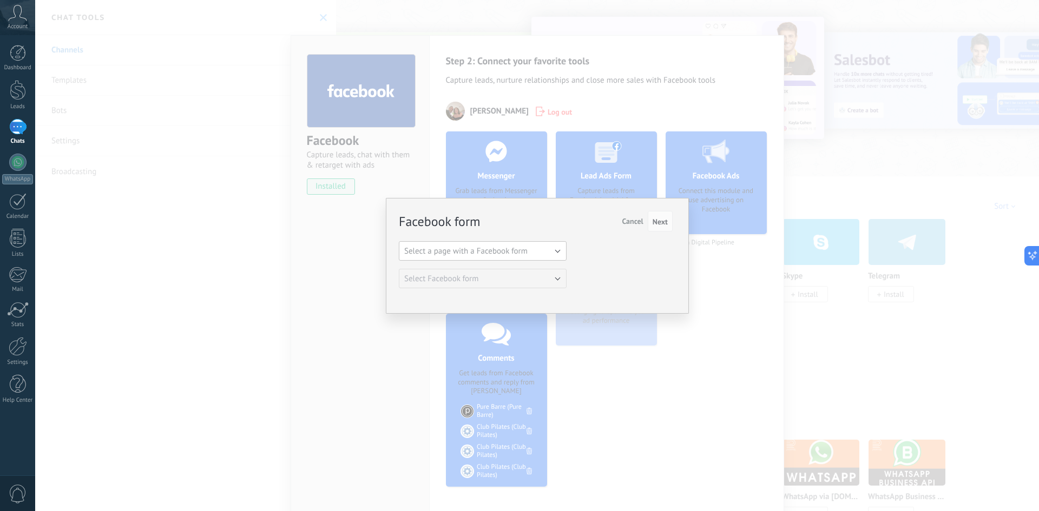
click at [531, 248] on button "Select a page with a Facebook form" at bounding box center [483, 250] width 168 height 19
click at [484, 271] on span "Pure Barre" at bounding box center [477, 270] width 170 height 10
click at [554, 254] on button "Pure Barre" at bounding box center [483, 250] width 168 height 19
click at [489, 286] on span "Club Pilates" at bounding box center [477, 288] width 170 height 10
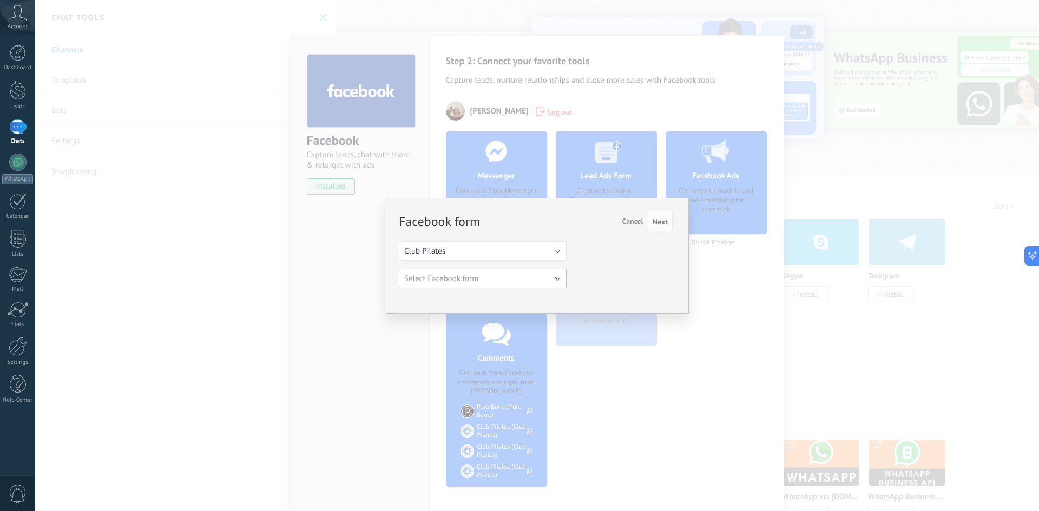
click at [501, 282] on button "Select Facebook form" at bounding box center [483, 278] width 168 height 19
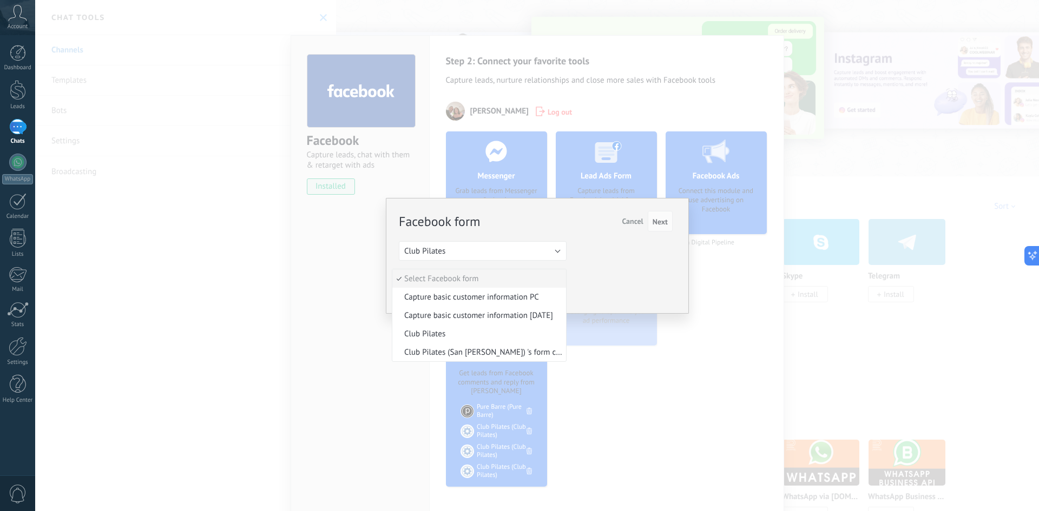
click at [475, 299] on span "Capture basic customer information PC" at bounding box center [477, 297] width 170 height 10
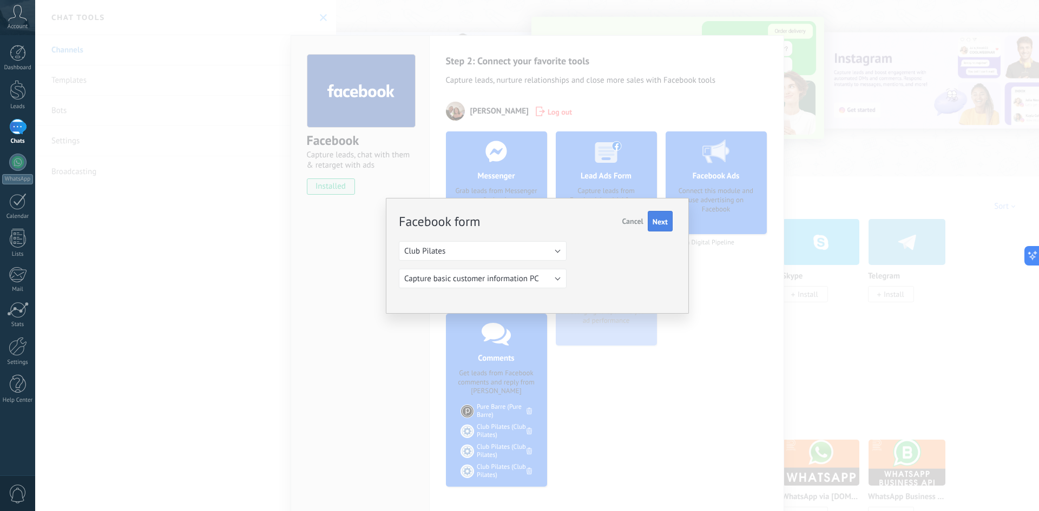
click at [660, 223] on span "Next" at bounding box center [660, 222] width 15 height 8
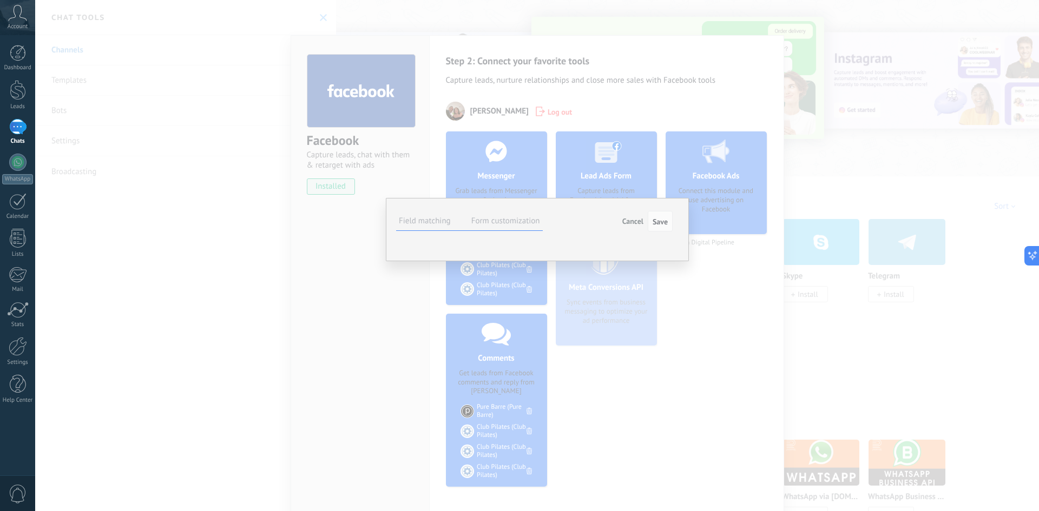
click at [0, 0] on button "Select field" at bounding box center [0, 0] width 0 height 0
click at [0, 0] on span "Contact name (contact)" at bounding box center [0, 0] width 0 height 0
click at [0, 0] on button "Select field" at bounding box center [0, 0] width 0 height 0
click at [0, 0] on span "Email (contact)" at bounding box center [0, 0] width 0 height 0
click at [0, 0] on button "Select field" at bounding box center [0, 0] width 0 height 0
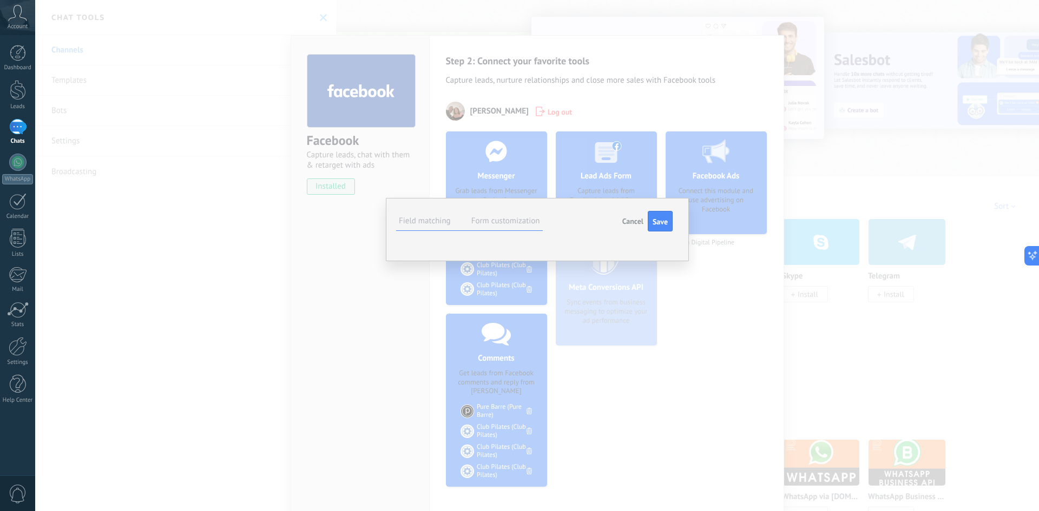
click at [0, 0] on span "Phone (contact)" at bounding box center [0, 0] width 0 height 0
click at [668, 224] on button "Save" at bounding box center [660, 221] width 25 height 21
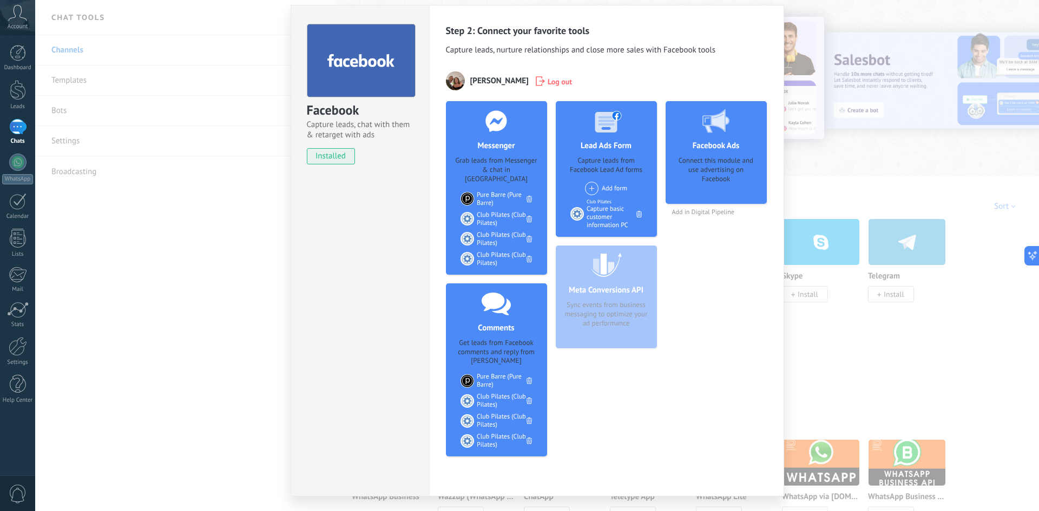
scroll to position [47, 0]
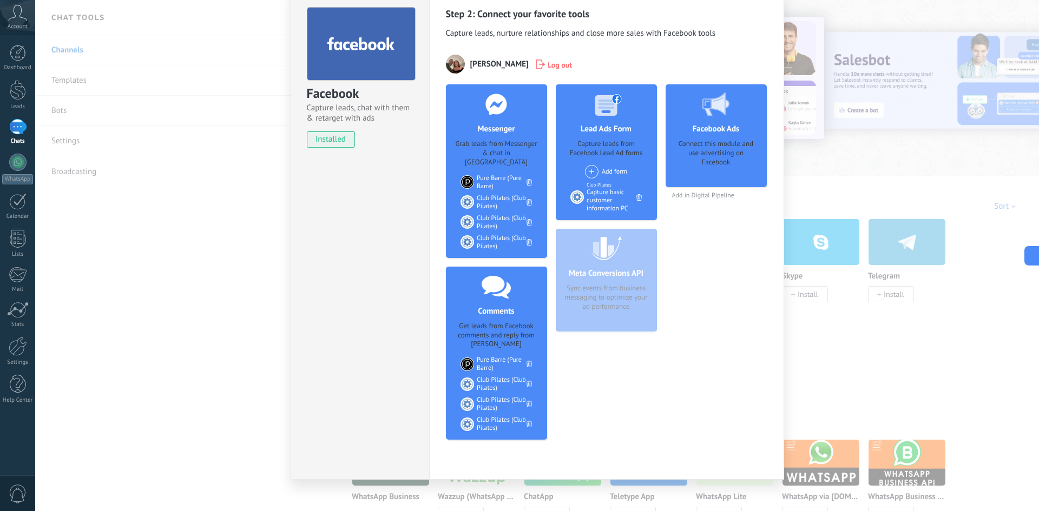
click at [380, 43] on use at bounding box center [360, 43] width 67 height 13
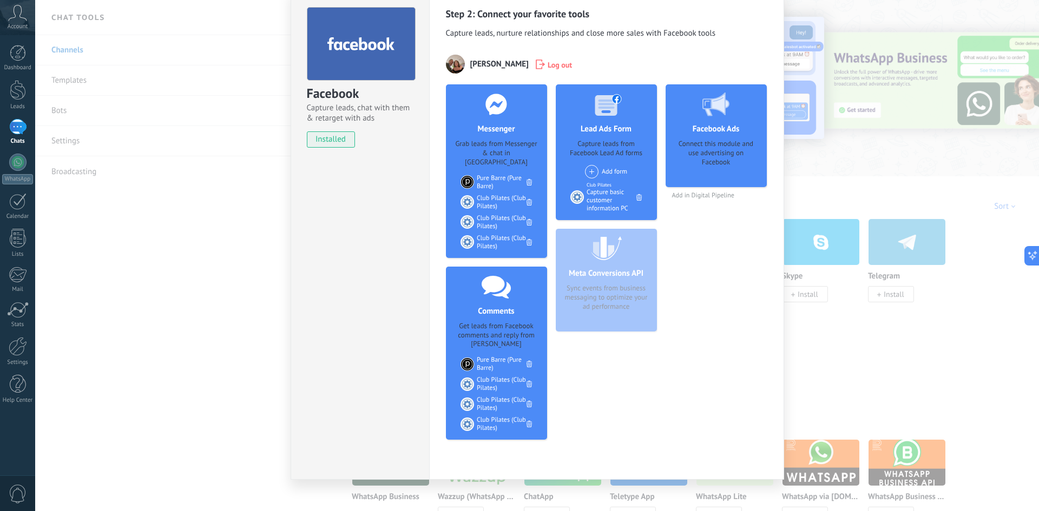
click at [281, 288] on div "Facebook Capture leads, chat with them & retarget with ads installed Uninstall …" at bounding box center [537, 255] width 1004 height 511
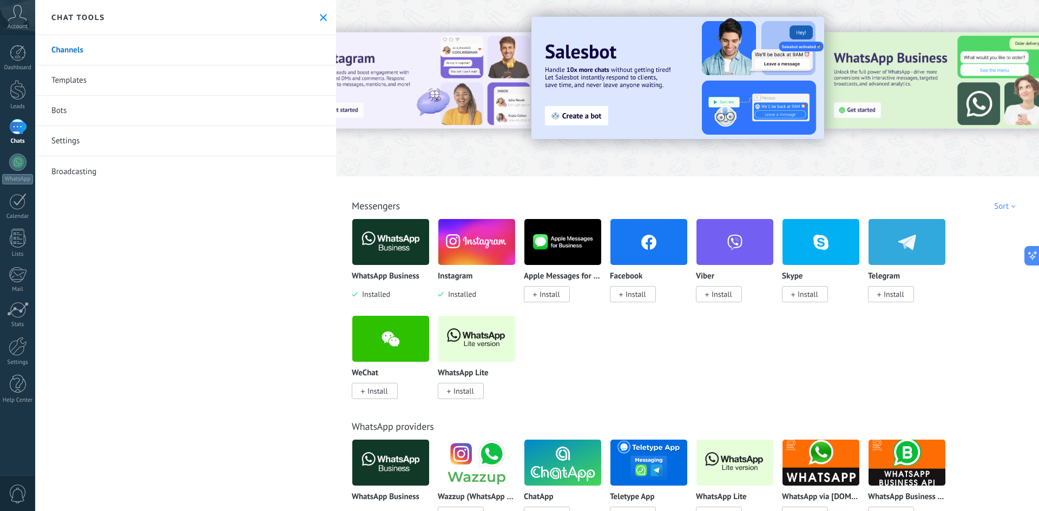
click at [64, 81] on link "Templates" at bounding box center [185, 80] width 301 height 30
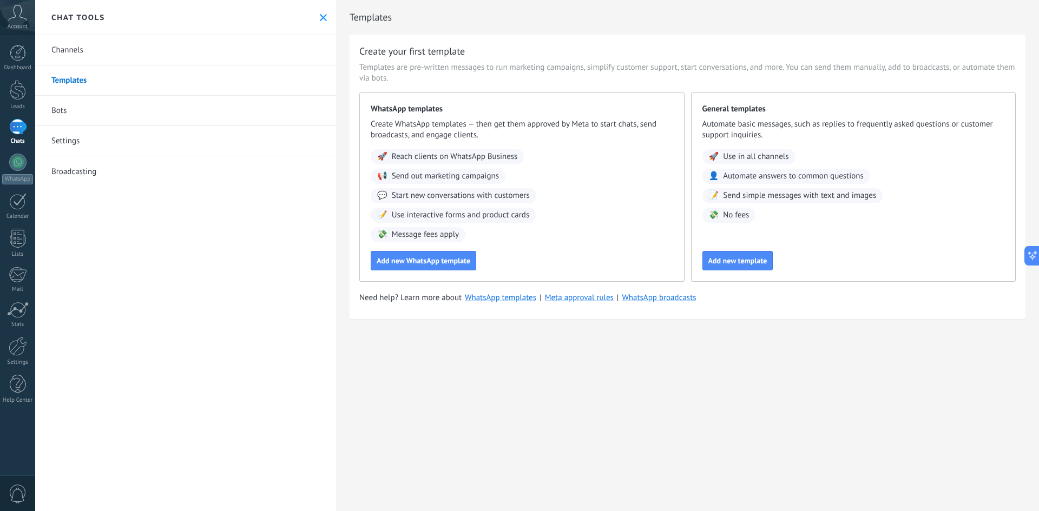
click at [21, 130] on div at bounding box center [17, 127] width 17 height 16
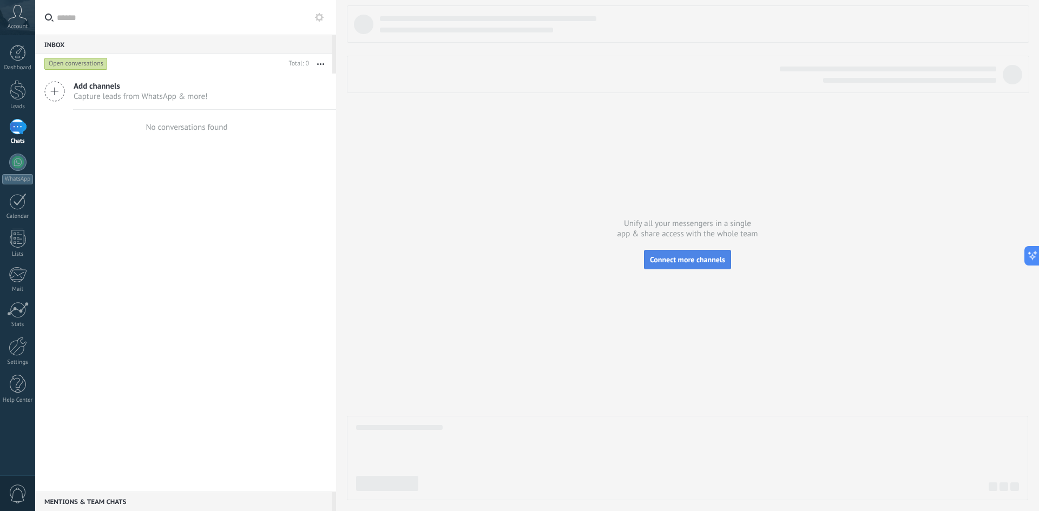
click at [656, 260] on span "Connect more channels" at bounding box center [687, 260] width 75 height 10
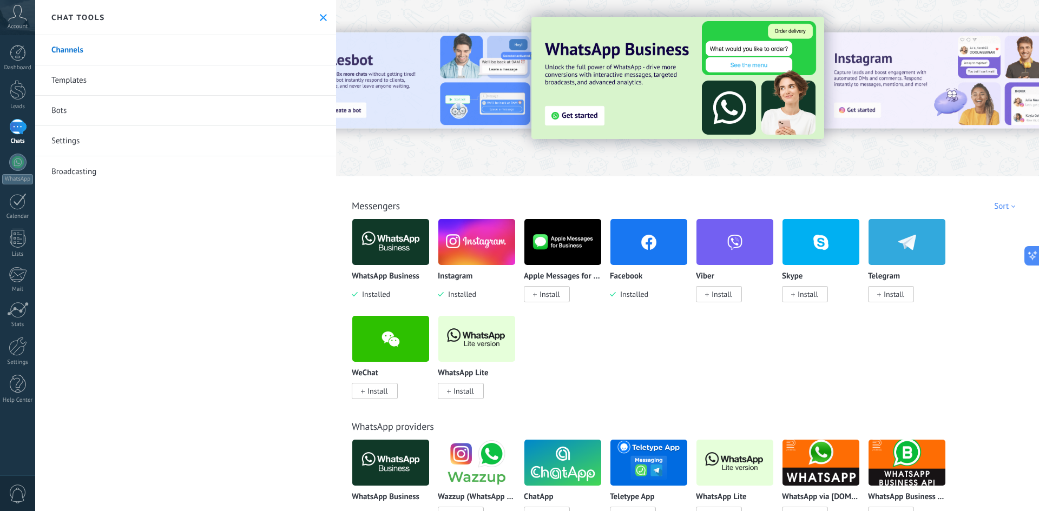
click at [15, 126] on div at bounding box center [17, 127] width 17 height 16
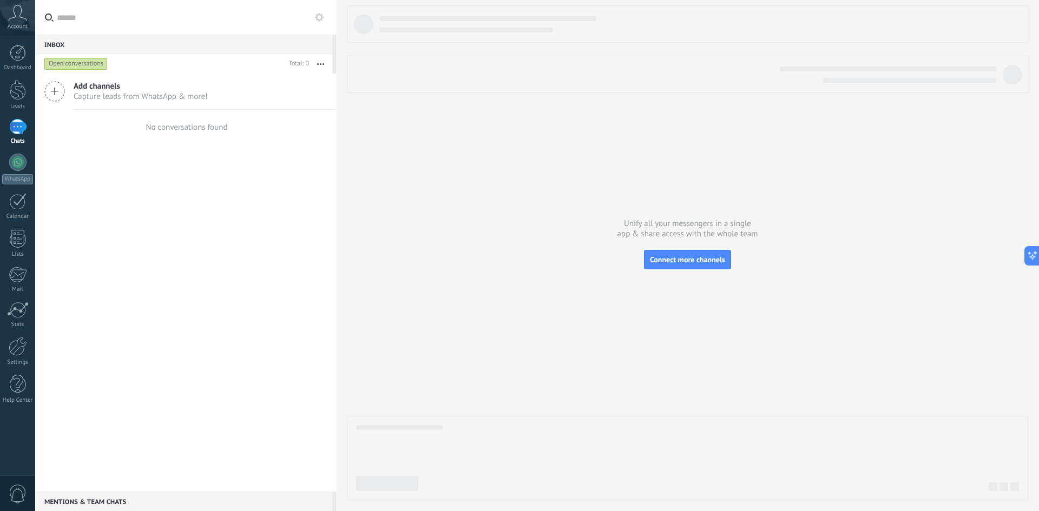
click at [56, 90] on icon at bounding box center [54, 91] width 21 height 21
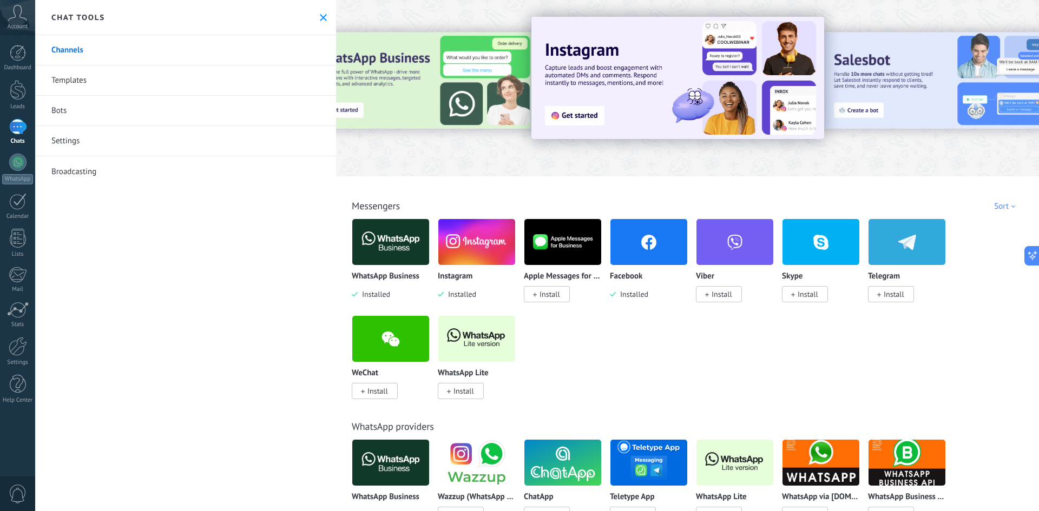
click at [391, 247] on img at bounding box center [390, 242] width 77 height 52
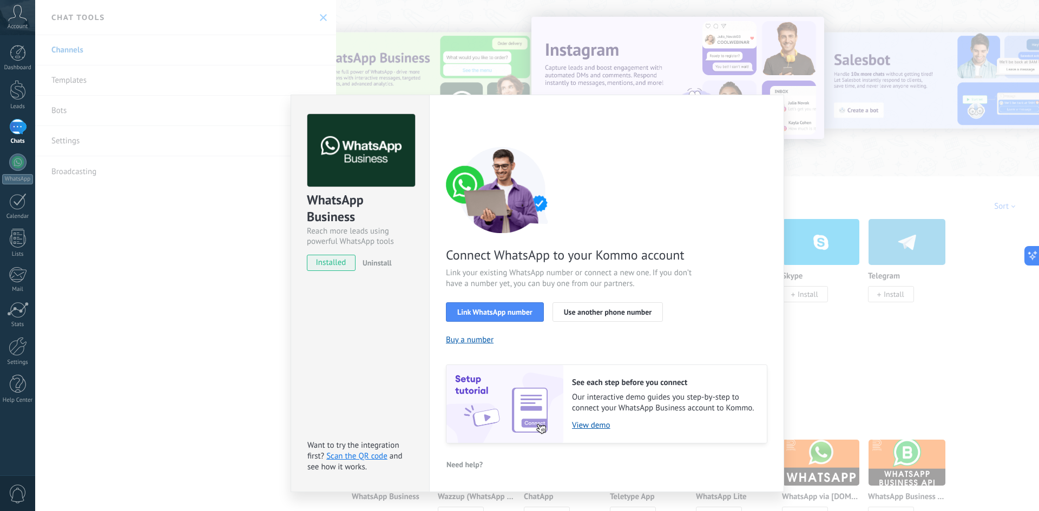
click at [224, 301] on div "WhatsApp Business Reach more leads using powerful WhatsApp tools installed Unin…" at bounding box center [537, 255] width 1004 height 511
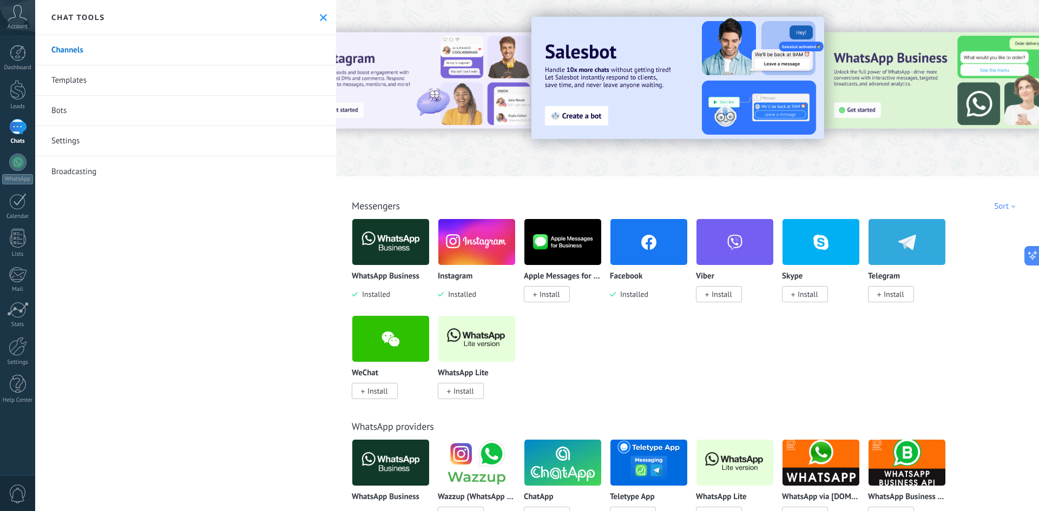
click at [370, 148] on div at bounding box center [687, 85] width 703 height 155
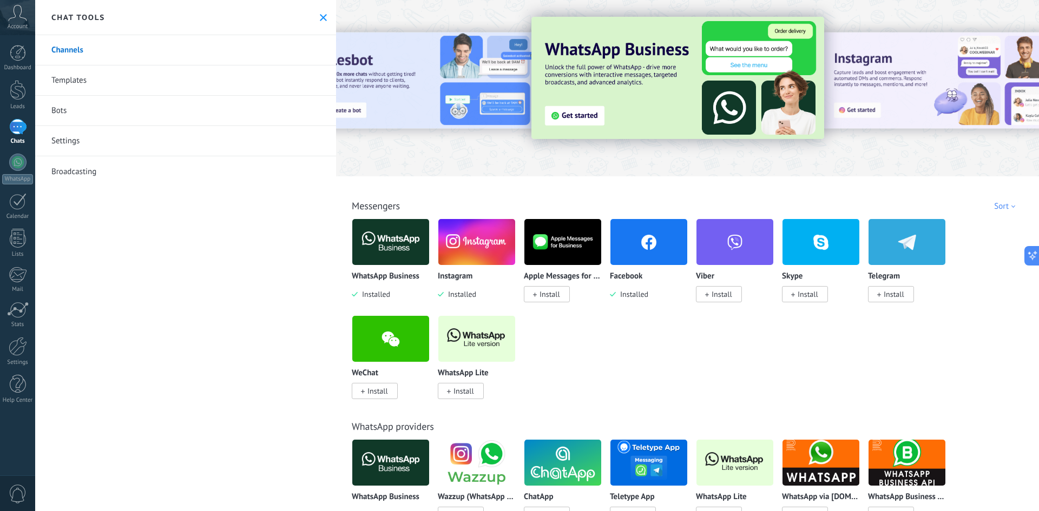
click at [14, 15] on icon at bounding box center [17, 13] width 19 height 16
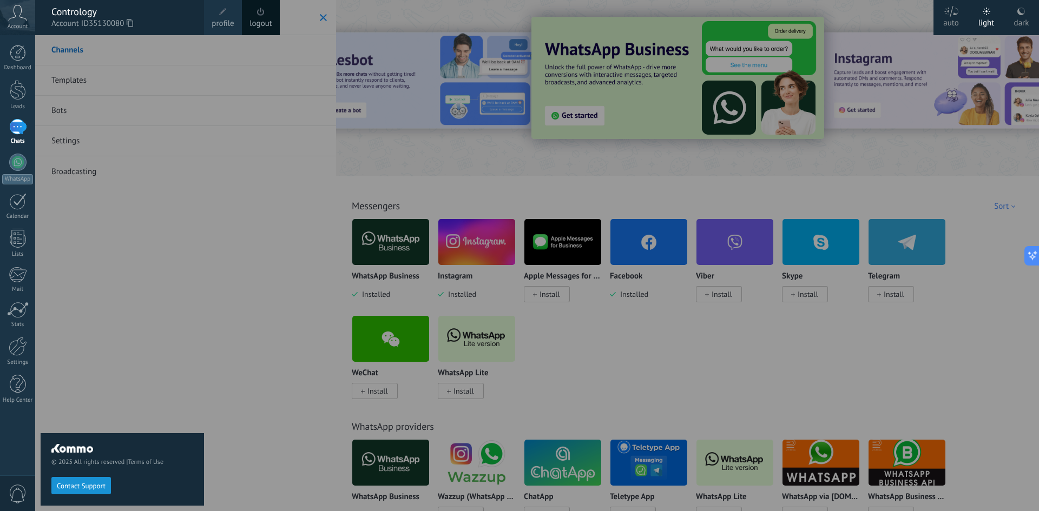
click at [17, 44] on div "Dashboard Leads Chats WhatsApp Customers" at bounding box center [35, 255] width 70 height 441
click at [15, 128] on div "1" at bounding box center [17, 127] width 17 height 16
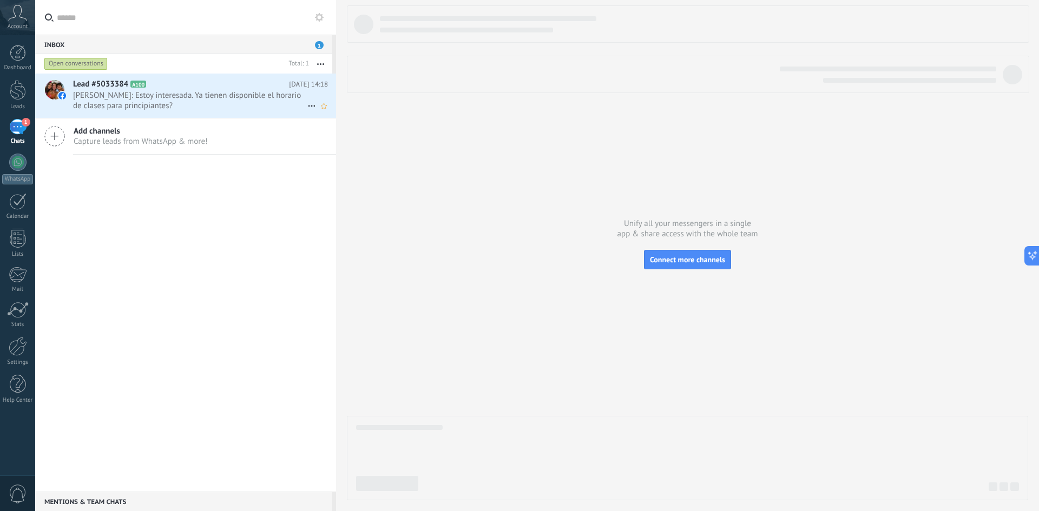
click at [192, 90] on div "Lead #5033384 A100 [DATE] 14:18 [PERSON_NAME]: Estoy interesada. Ya tienen disp…" at bounding box center [204, 96] width 263 height 44
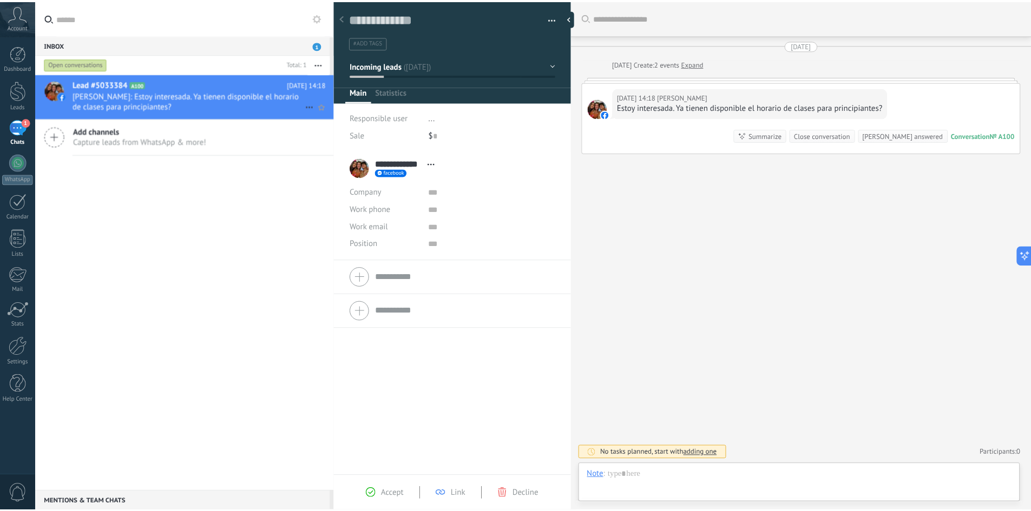
scroll to position [16, 0]
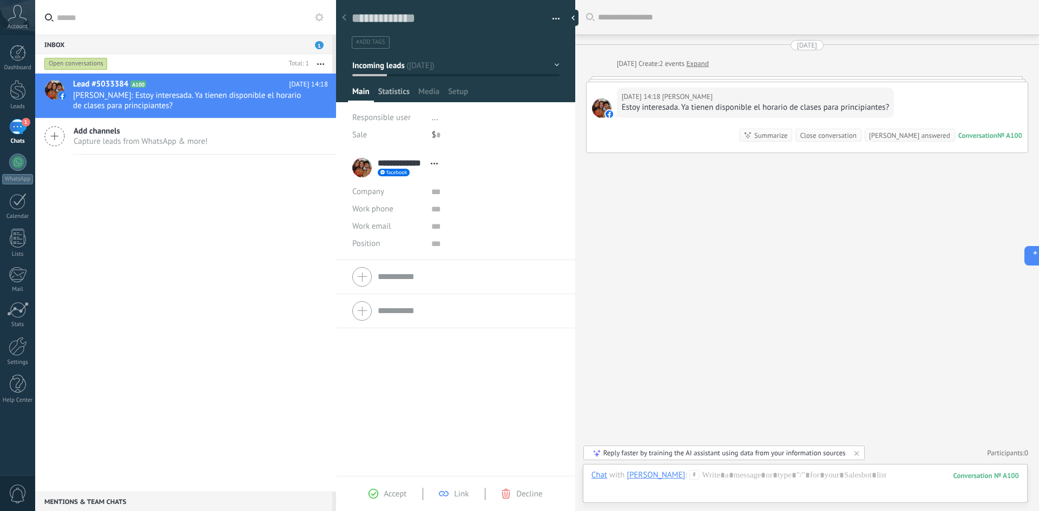
click at [397, 91] on span "Statistics" at bounding box center [393, 95] width 31 height 16
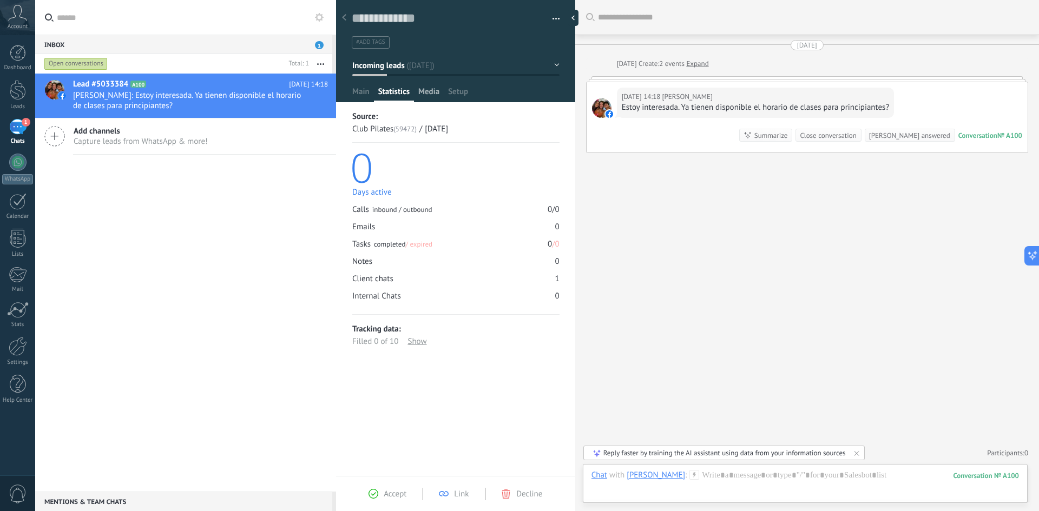
click at [436, 95] on span "Media" at bounding box center [428, 95] width 21 height 16
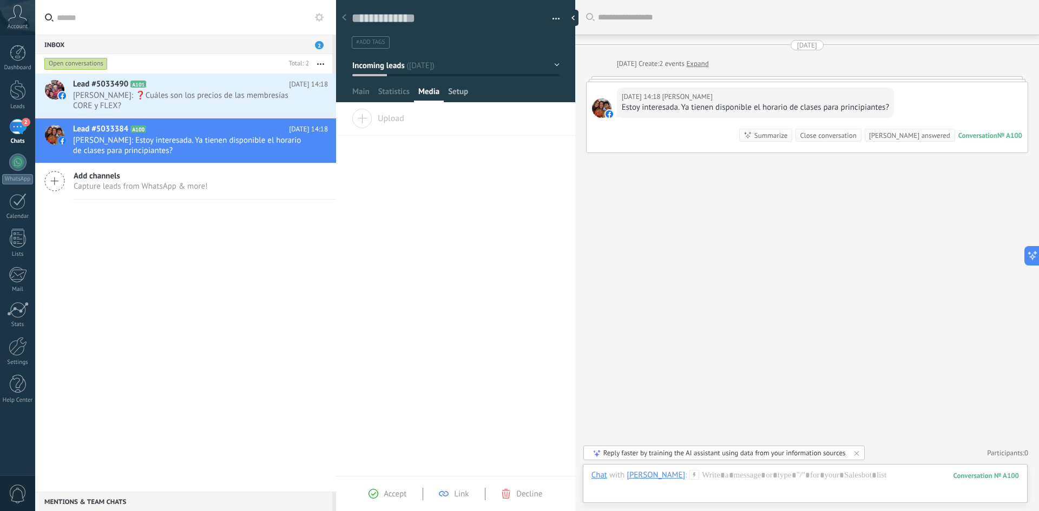
click at [457, 96] on span "Setup" at bounding box center [458, 95] width 20 height 16
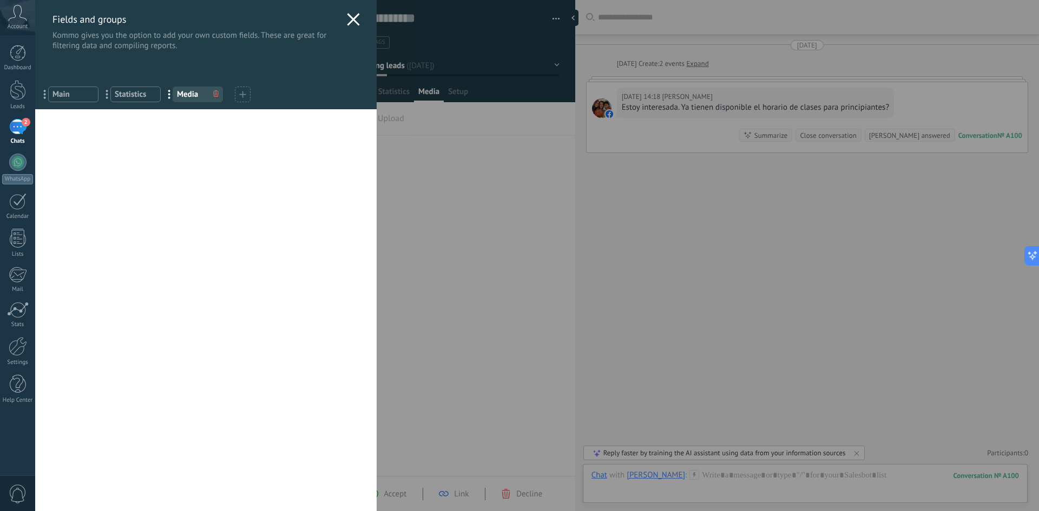
click at [351, 19] on icon at bounding box center [353, 19] width 13 height 13
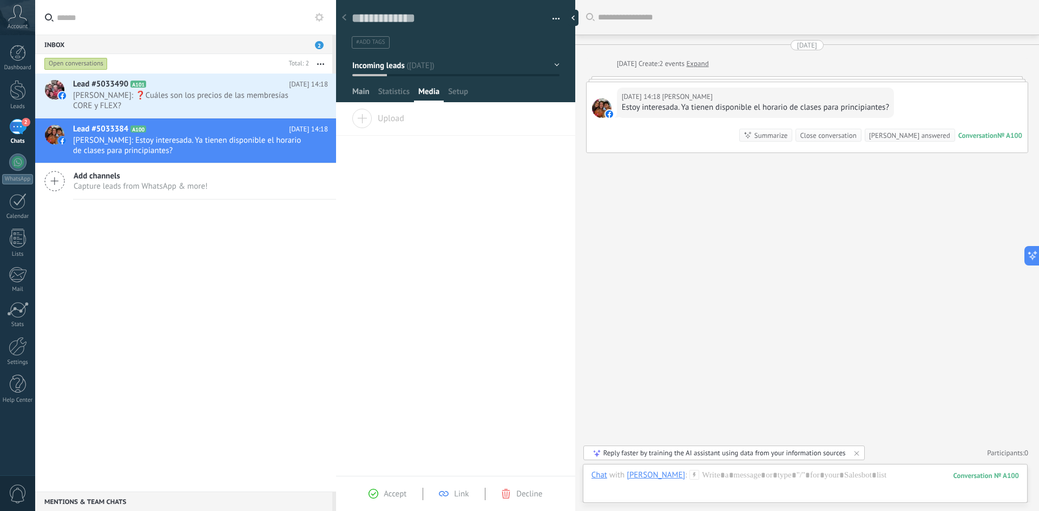
click at [356, 94] on span "Main" at bounding box center [360, 95] width 17 height 16
click at [365, 166] on div "**********" at bounding box center [397, 167] width 91 height 27
click at [20, 89] on div at bounding box center [18, 90] width 16 height 20
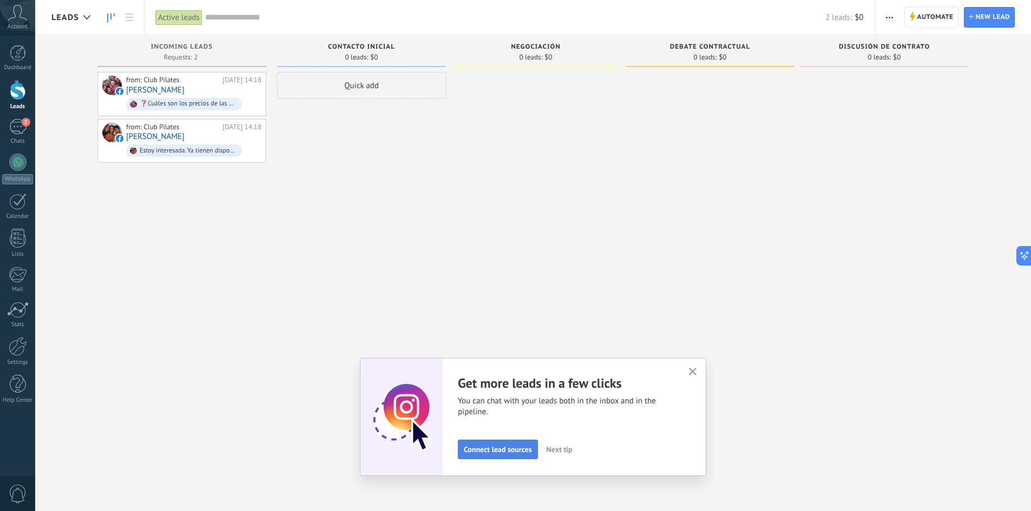
click at [501, 449] on span "Connect lead sources" at bounding box center [498, 450] width 68 height 8
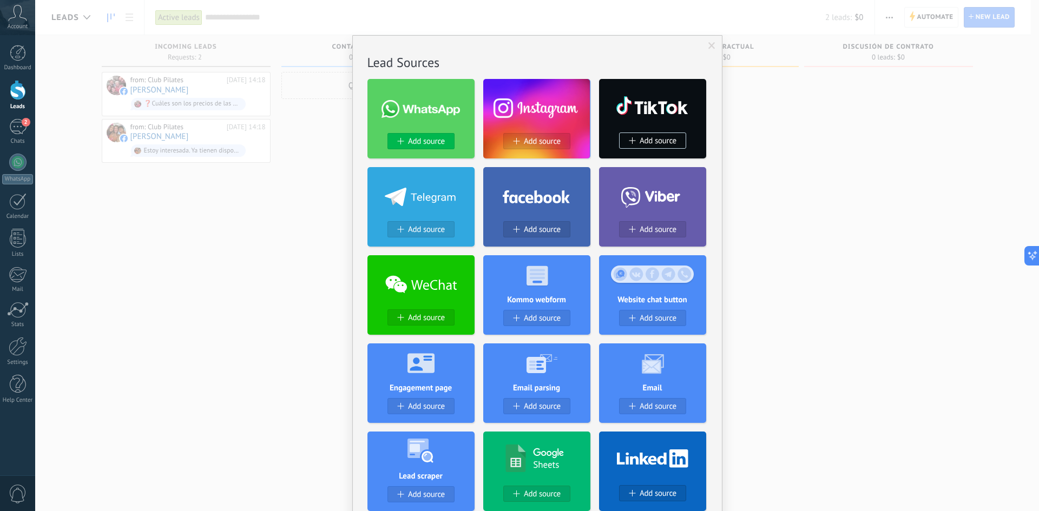
click at [397, 140] on span at bounding box center [400, 141] width 6 height 6
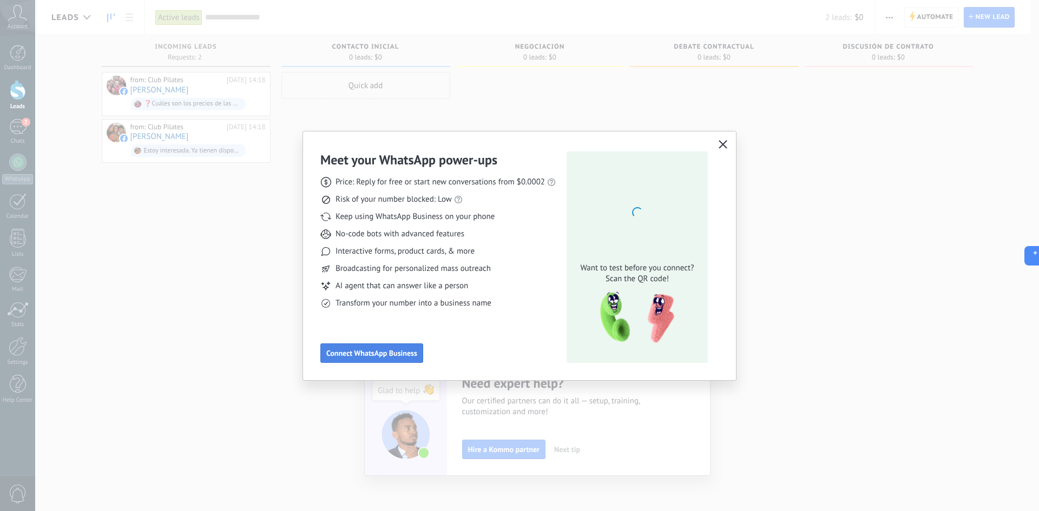
click at [398, 354] on span "Connect WhatsApp Business" at bounding box center [371, 354] width 91 height 8
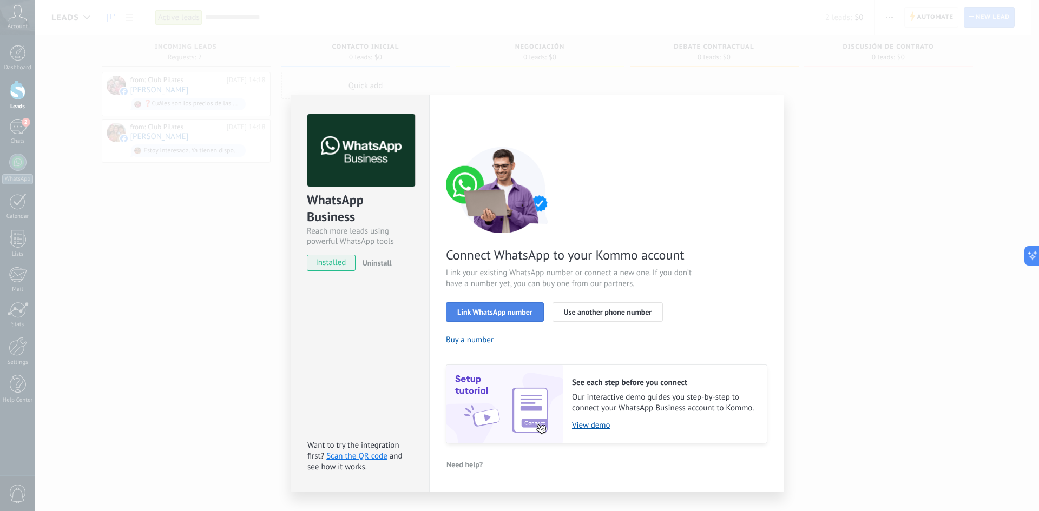
click at [498, 308] on span "Link WhatsApp number" at bounding box center [494, 312] width 75 height 8
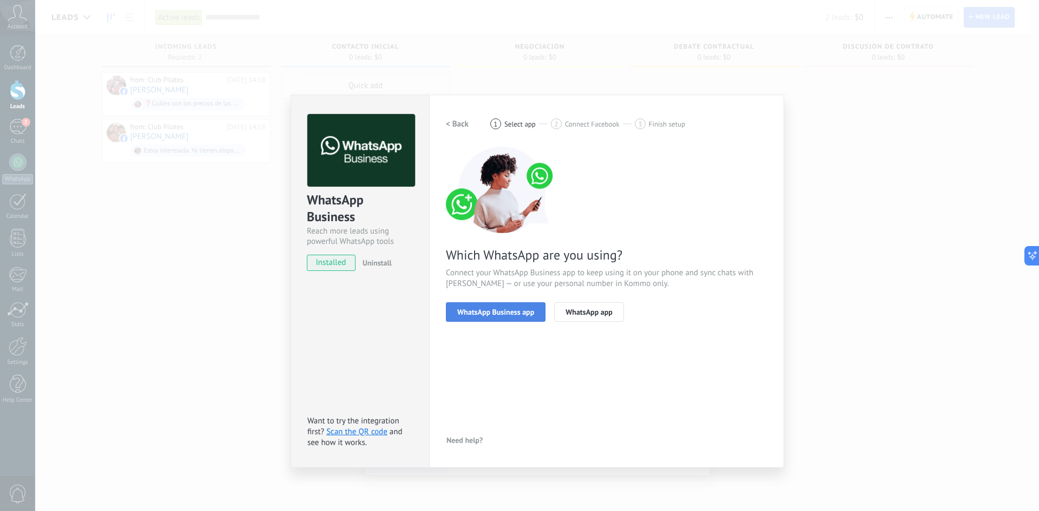
click at [494, 312] on span "WhatsApp Business app" at bounding box center [495, 312] width 77 height 8
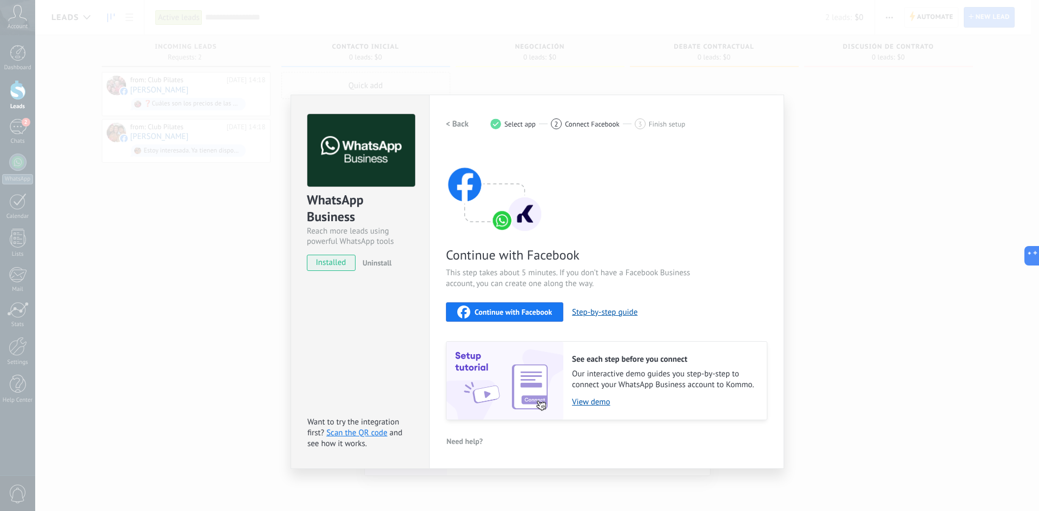
click at [509, 309] on span "Continue with Facebook" at bounding box center [513, 312] width 77 height 8
click at [206, 292] on div "WhatsApp Business Reach more leads using powerful WhatsApp tools installed Unin…" at bounding box center [537, 255] width 1004 height 511
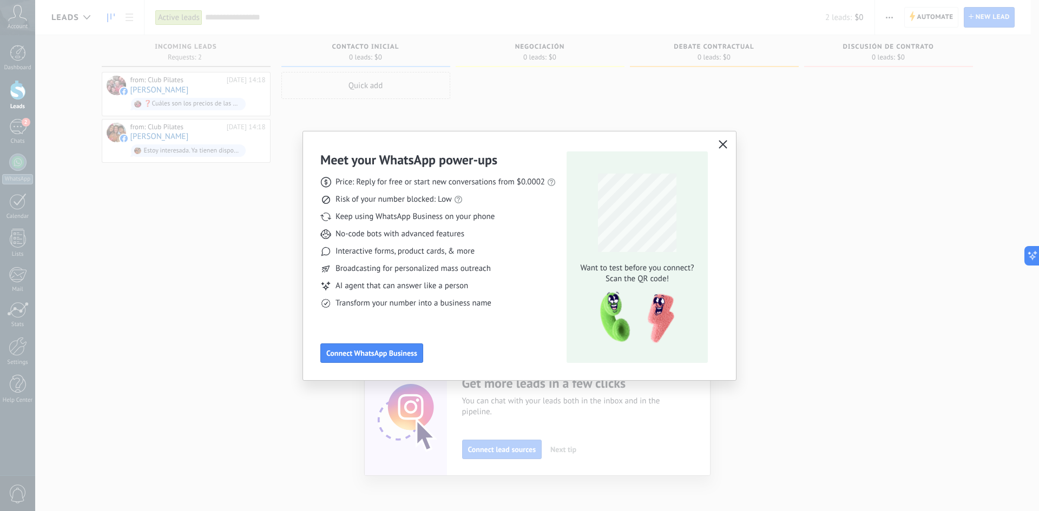
click at [726, 143] on icon "button" at bounding box center [723, 144] width 9 height 9
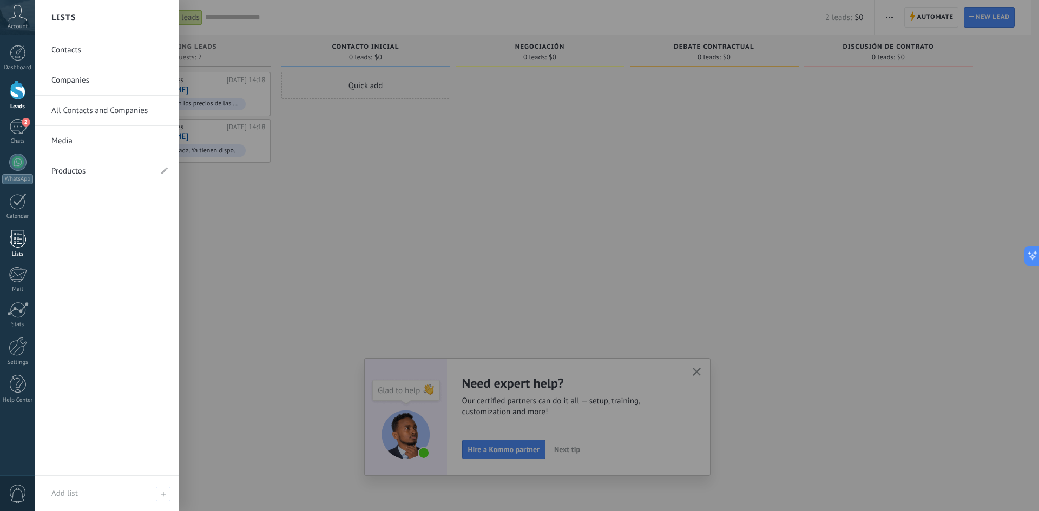
click at [16, 242] on div at bounding box center [18, 238] width 16 height 19
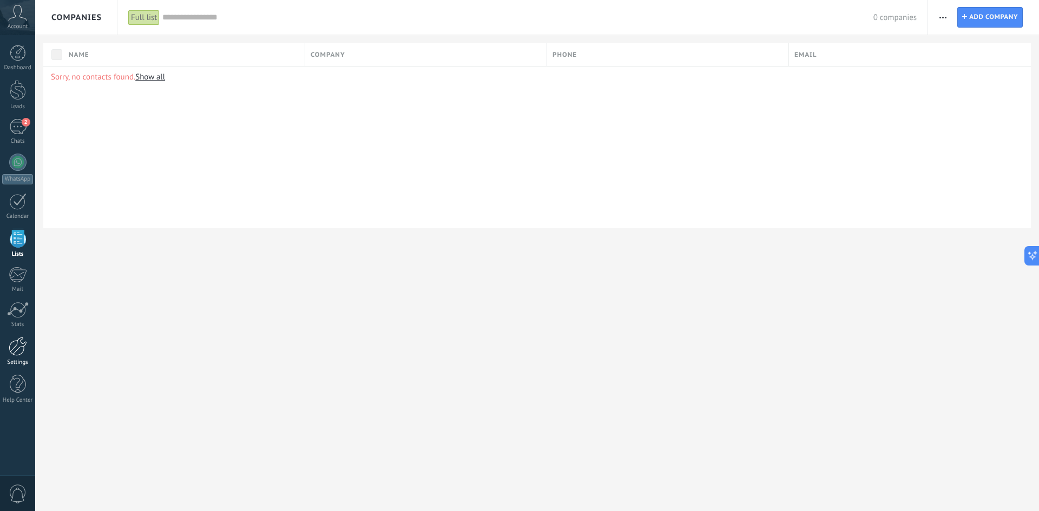
click at [21, 354] on div at bounding box center [18, 346] width 18 height 19
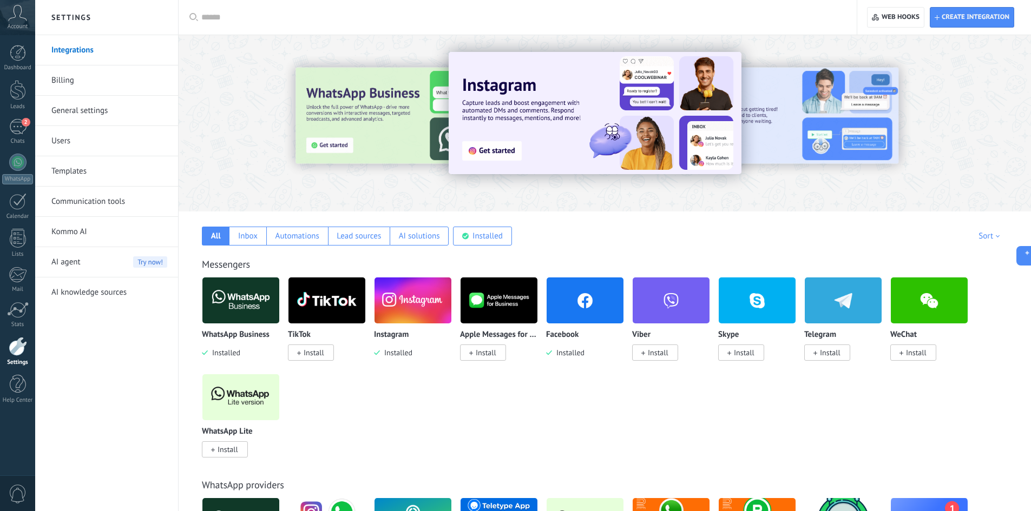
click at [305, 353] on span "Install" at bounding box center [314, 353] width 21 height 10
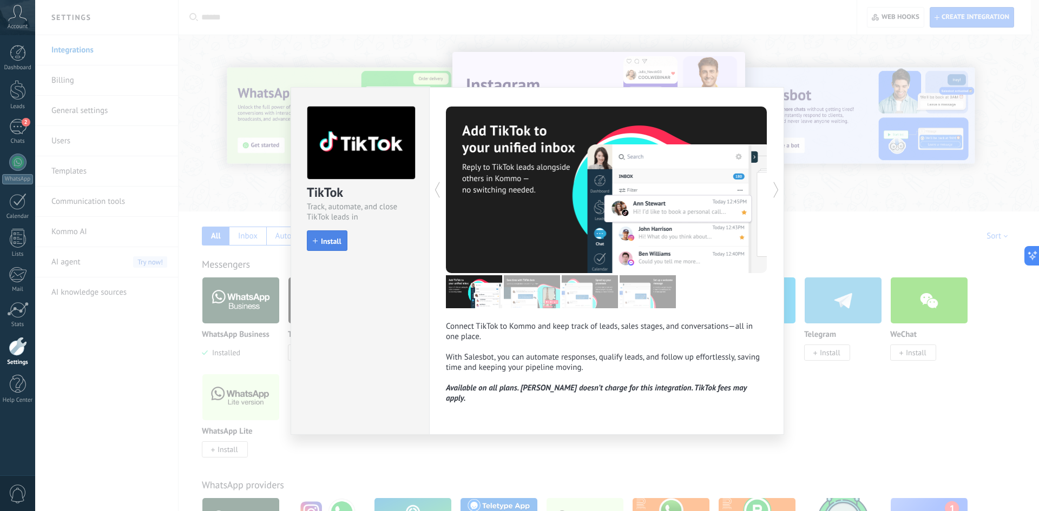
click at [327, 235] on button "Install" at bounding box center [327, 241] width 41 height 21
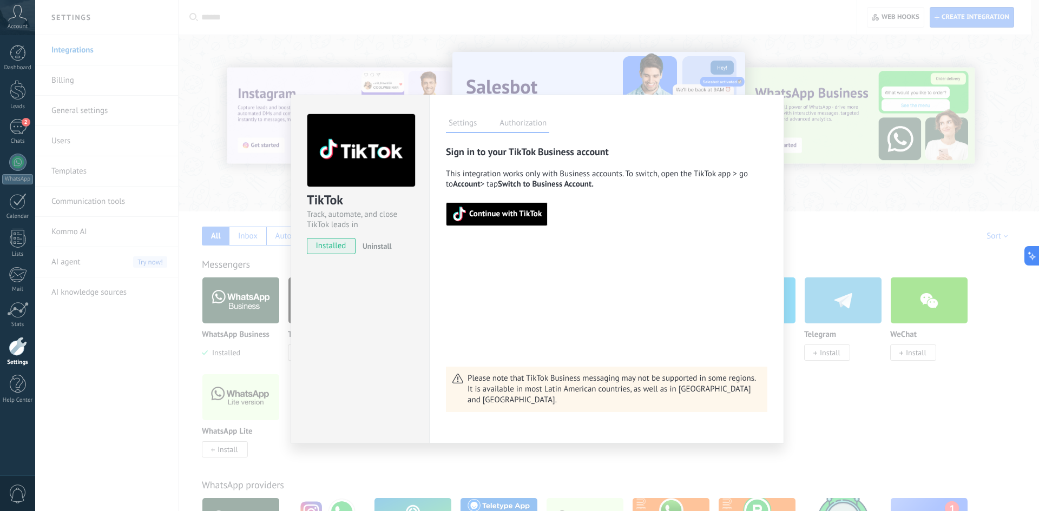
click at [513, 216] on span "Continue with TikTok" at bounding box center [505, 215] width 73 height 8
click at [866, 266] on div "TikTok Track, automate, and close TikTok leads in Kommo installed Uninstall Set…" at bounding box center [537, 255] width 1004 height 511
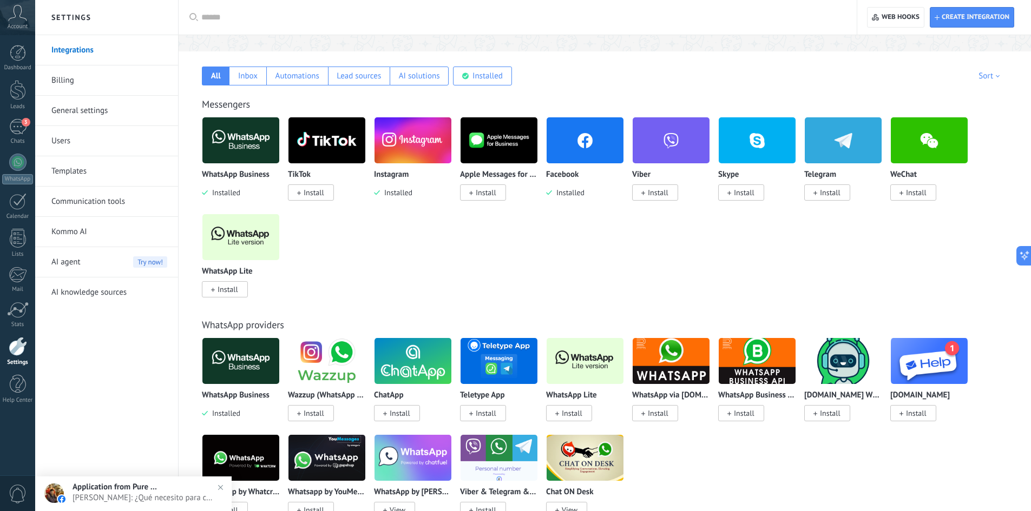
scroll to position [162, 0]
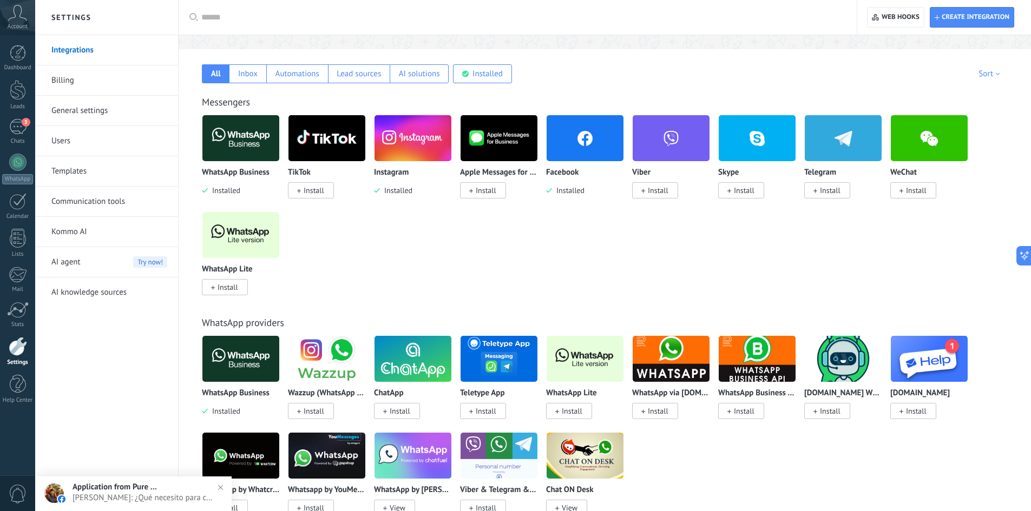
click at [94, 487] on span "Application from Pure Barre" at bounding box center [116, 487] width 87 height 10
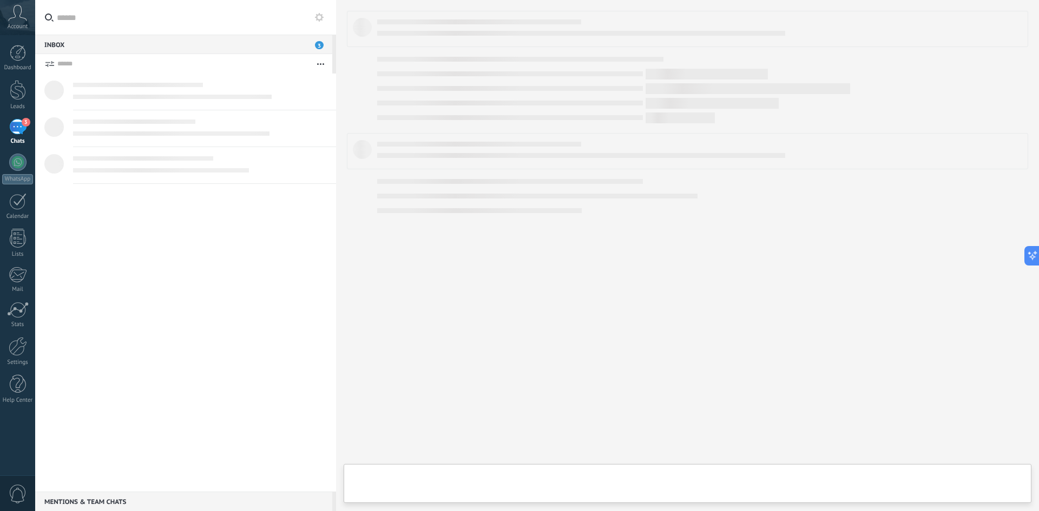
type textarea "**********"
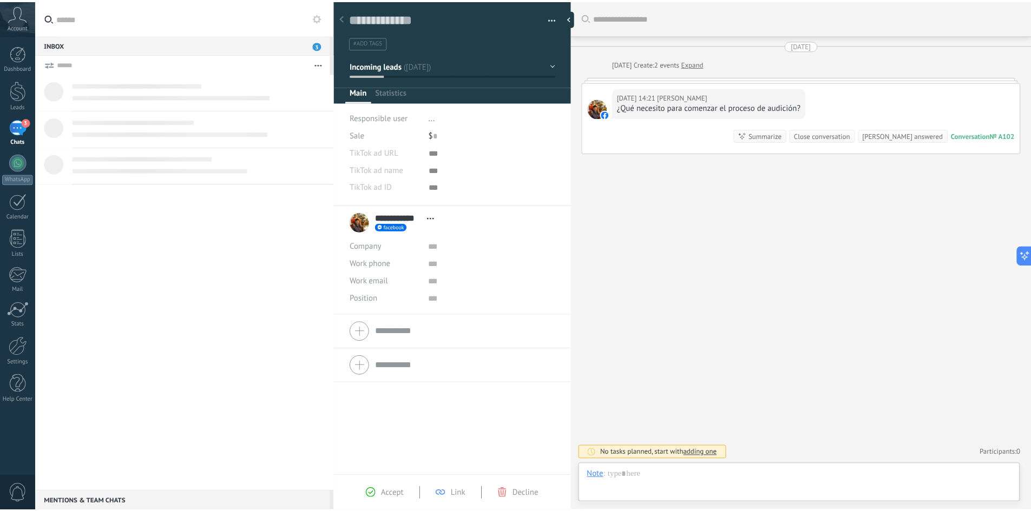
scroll to position [16, 0]
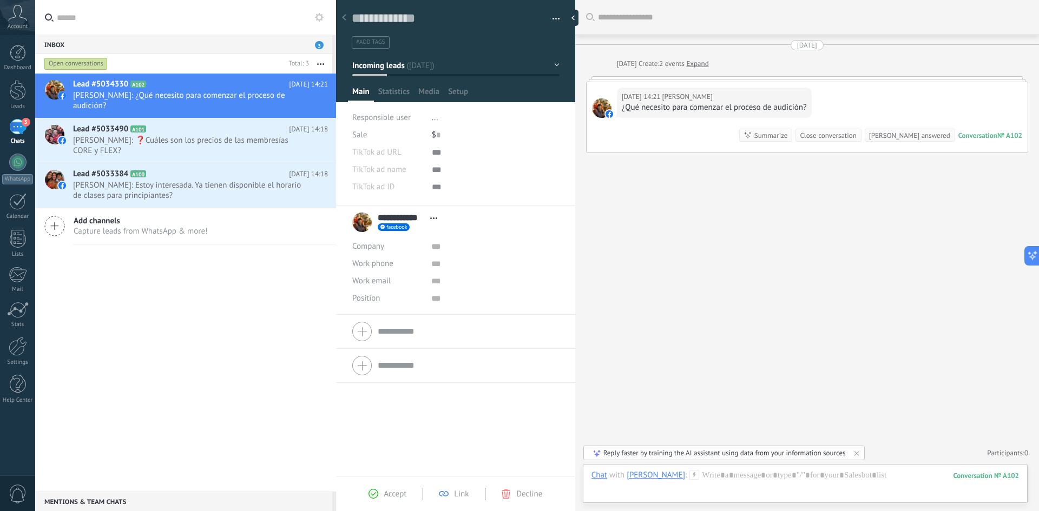
click at [604, 106] on div at bounding box center [601, 108] width 19 height 19
click at [598, 106] on div at bounding box center [601, 108] width 19 height 19
click at [431, 96] on span "Media" at bounding box center [428, 95] width 21 height 16
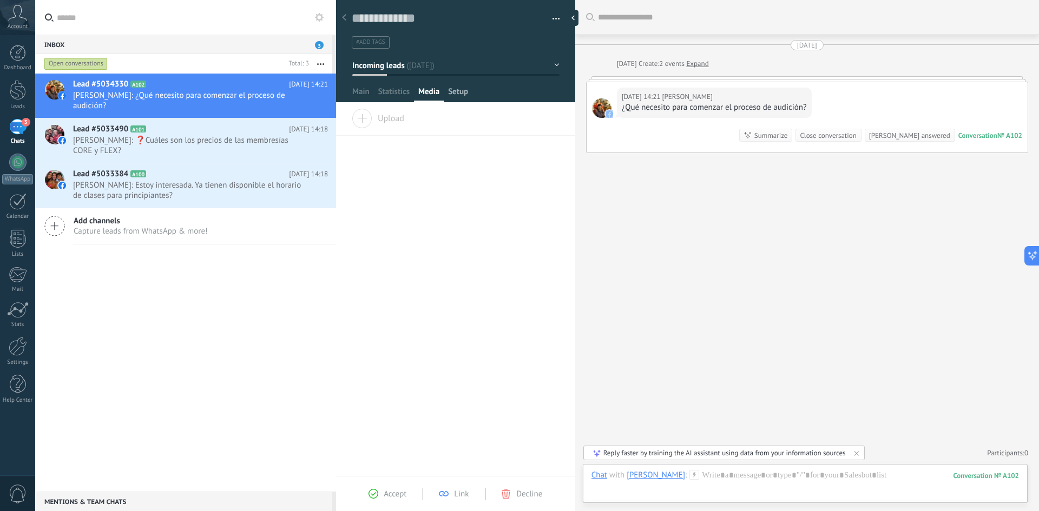
click at [471, 94] on div "Setup" at bounding box center [458, 95] width 29 height 16
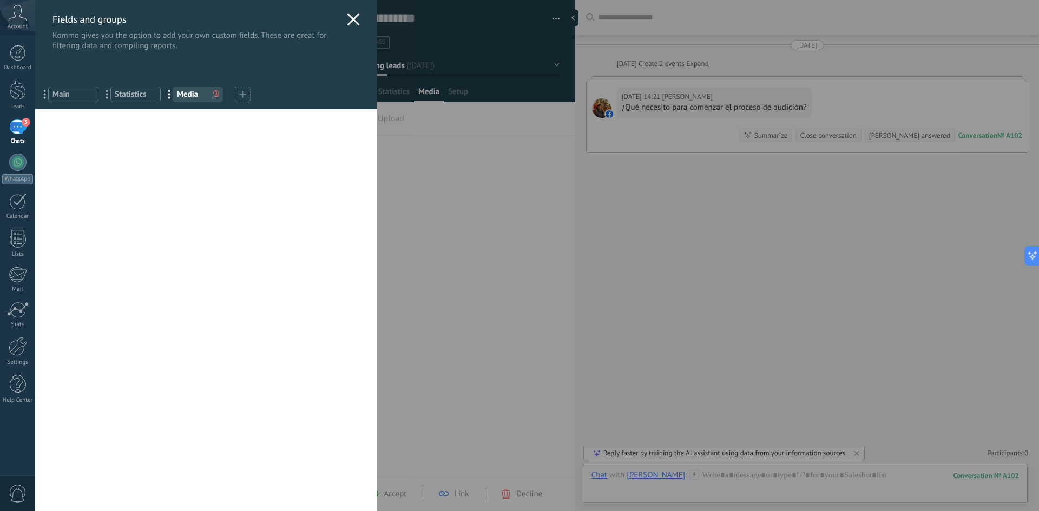
click at [352, 19] on icon at bounding box center [353, 19] width 13 height 13
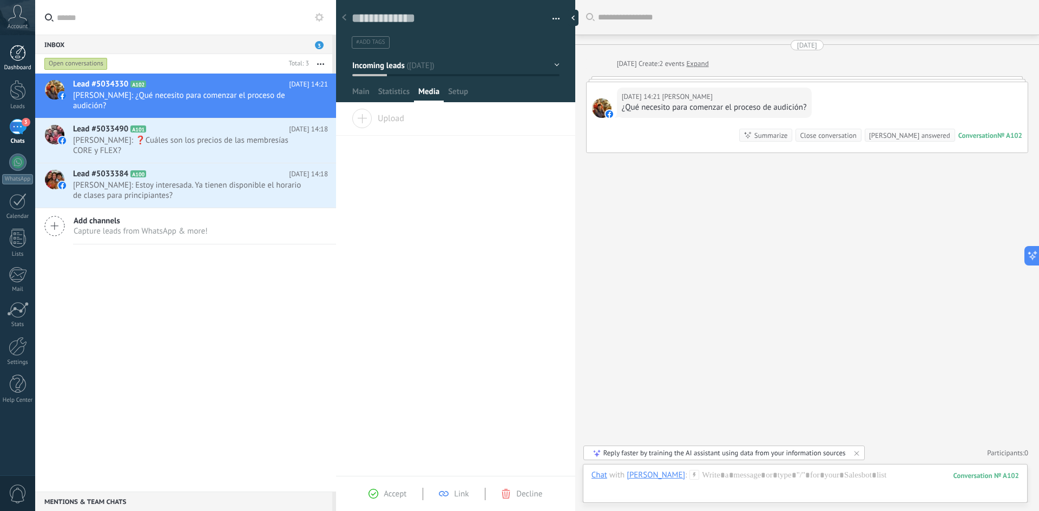
click at [16, 57] on div at bounding box center [18, 53] width 16 height 16
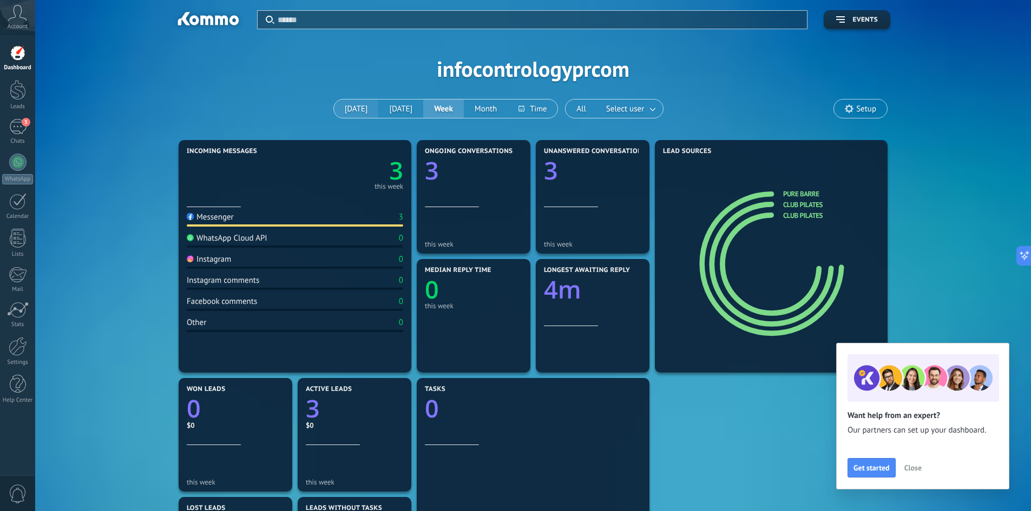
click at [352, 108] on button "[DATE]" at bounding box center [356, 109] width 45 height 18
click at [22, 352] on div at bounding box center [18, 346] width 18 height 19
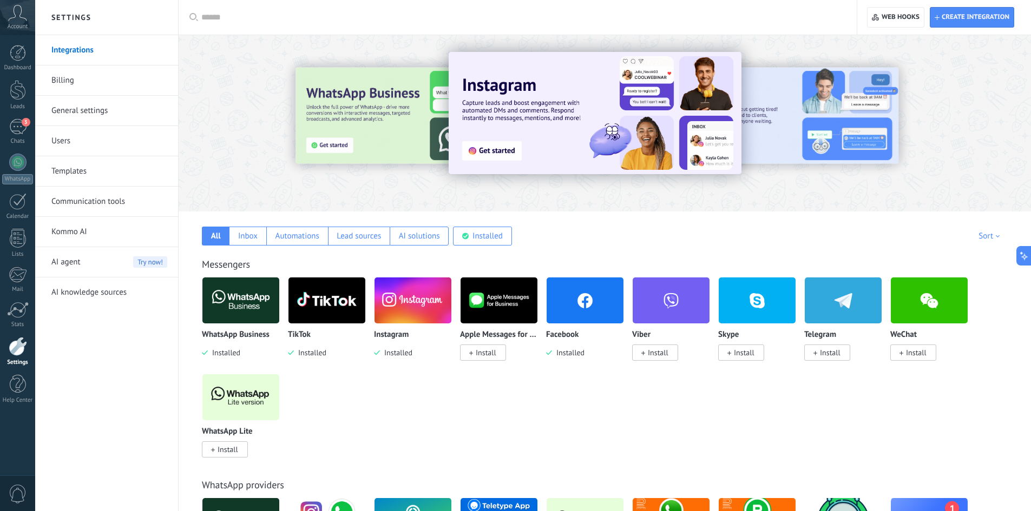
click at [59, 83] on link "Billing" at bounding box center [109, 80] width 116 height 30
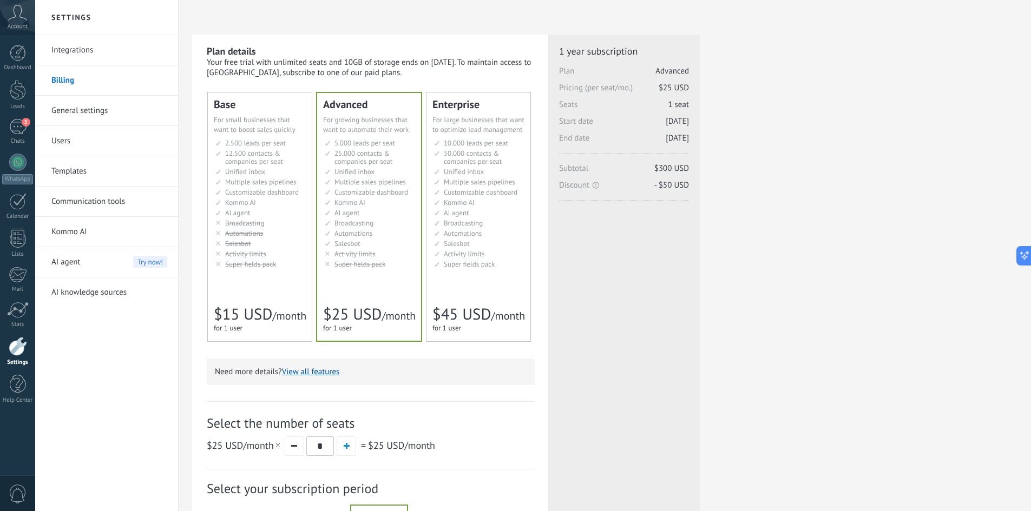
click at [82, 114] on link "General settings" at bounding box center [109, 111] width 116 height 30
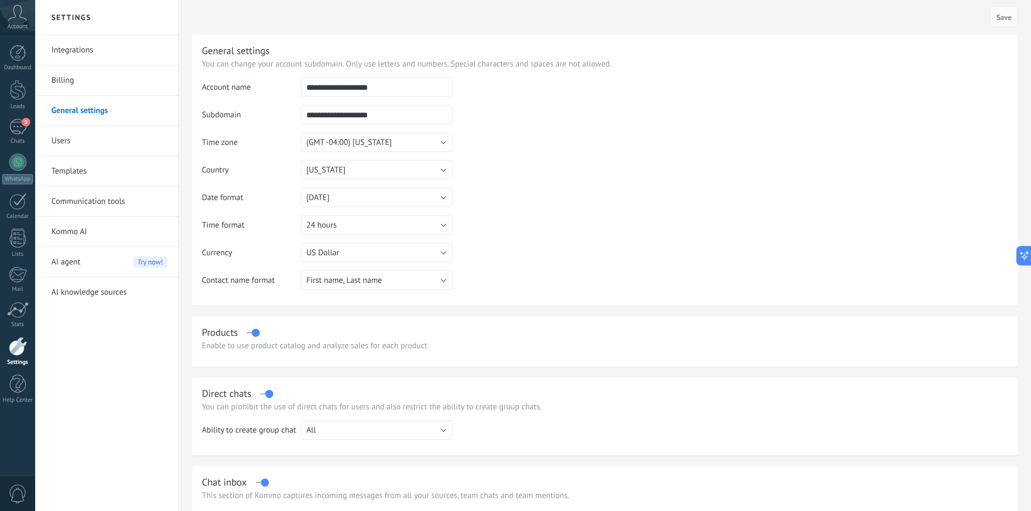
drag, startPoint x: 385, startPoint y: 89, endPoint x: 283, endPoint y: 95, distance: 102.5
click at [283, 95] on tr "**********" at bounding box center [605, 91] width 806 height 28
click at [399, 117] on input "**********" at bounding box center [377, 114] width 152 height 19
drag, startPoint x: 393, startPoint y: 118, endPoint x: 281, endPoint y: 117, distance: 112.0
click at [281, 117] on tr "**********" at bounding box center [605, 119] width 806 height 28
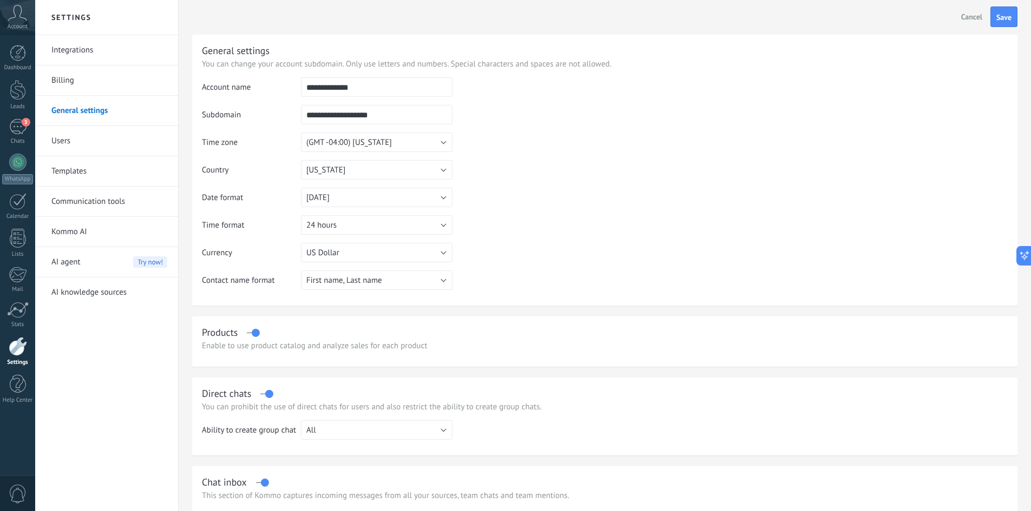
click at [371, 88] on input "**********" at bounding box center [377, 86] width 152 height 19
type input "**********"
click at [384, 119] on input "**********" at bounding box center [377, 114] width 152 height 19
drag, startPoint x: 388, startPoint y: 118, endPoint x: 283, endPoint y: 110, distance: 104.8
click at [283, 110] on tr "**********" at bounding box center [605, 119] width 806 height 28
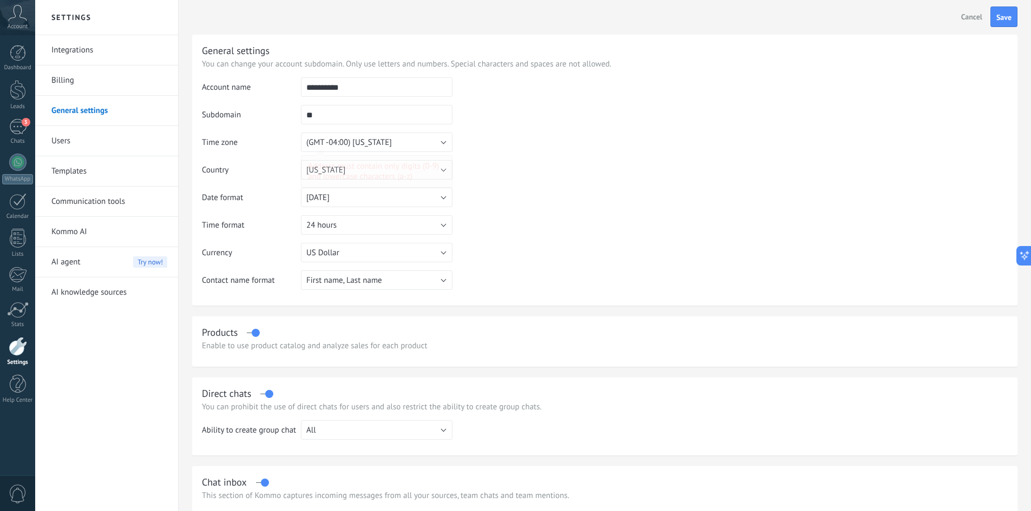
type input "*"
click at [1008, 17] on span "Save" at bounding box center [1003, 18] width 15 height 8
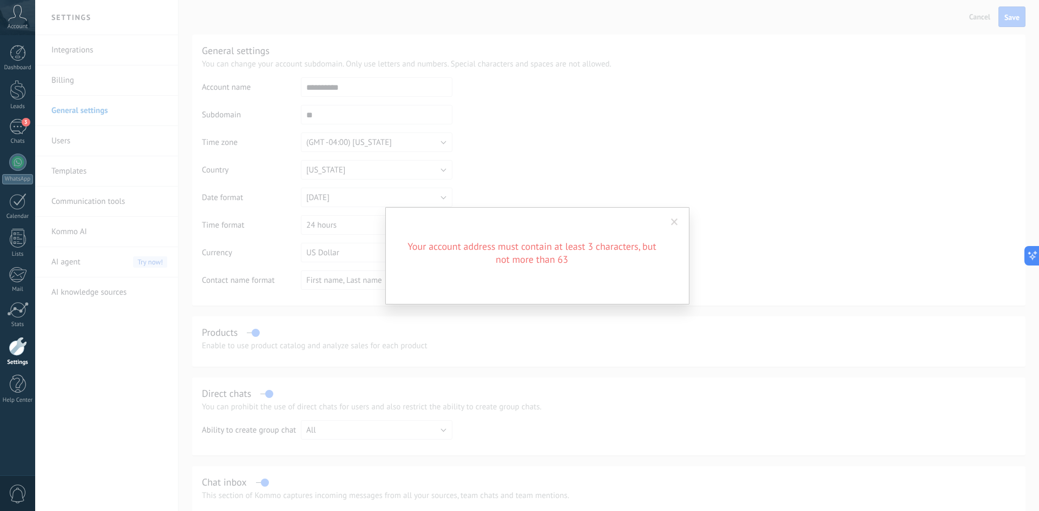
click at [673, 221] on span at bounding box center [674, 223] width 7 height 8
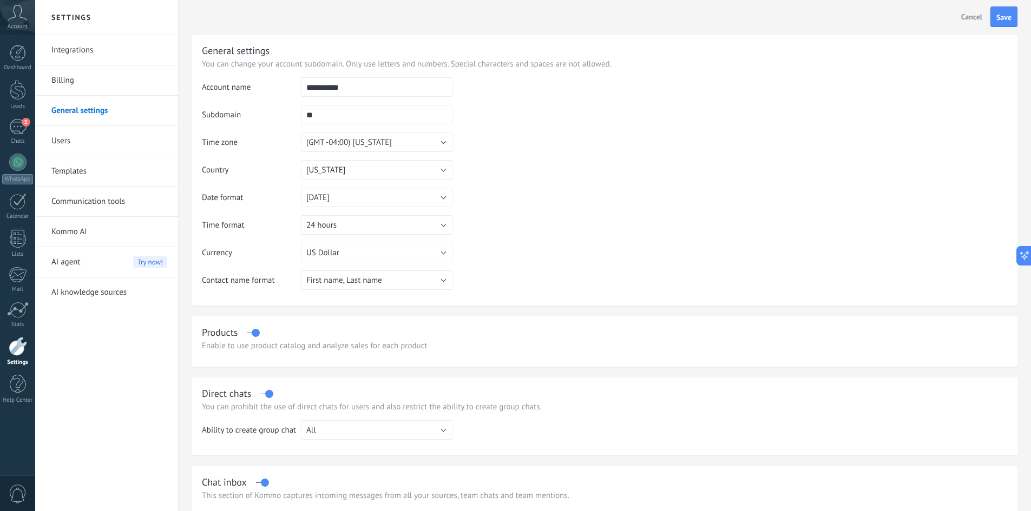
click at [347, 113] on input "**" at bounding box center [377, 114] width 152 height 19
click at [1004, 12] on button "Save" at bounding box center [1003, 16] width 27 height 21
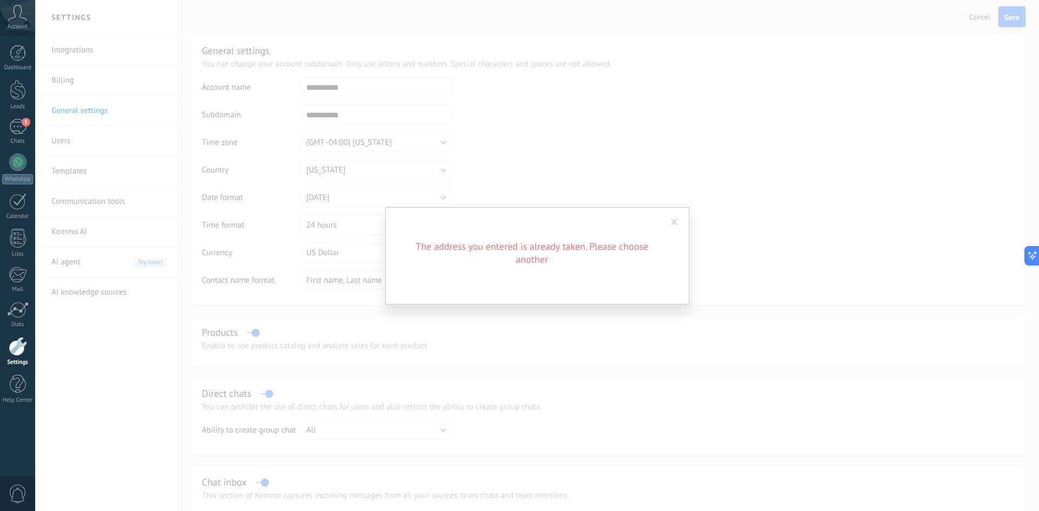
click at [350, 114] on div "The address you entered is already taken. Please choose another" at bounding box center [537, 255] width 1004 height 511
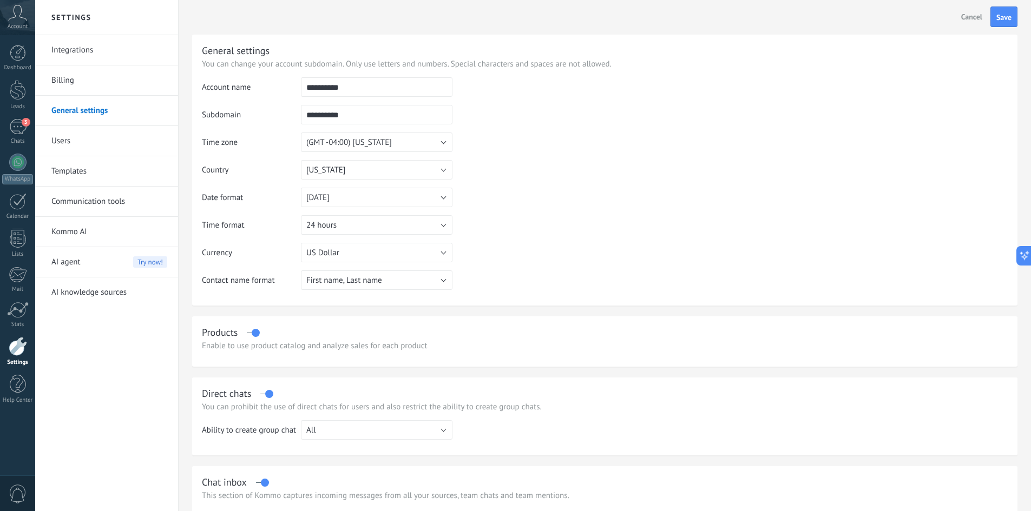
click at [363, 119] on input "**********" at bounding box center [377, 114] width 152 height 19
click at [328, 116] on input "**********" at bounding box center [377, 114] width 152 height 19
click at [303, 117] on input "**********" at bounding box center [377, 114] width 152 height 19
click at [345, 115] on input "**********" at bounding box center [377, 114] width 152 height 19
click at [305, 115] on input "**********" at bounding box center [377, 114] width 152 height 19
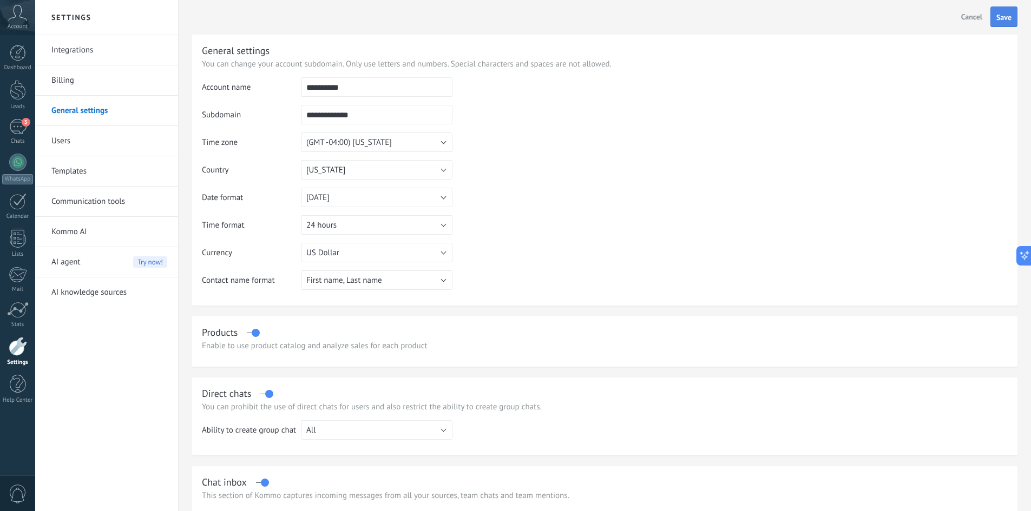
type input "**********"
click at [1002, 17] on span "Save" at bounding box center [1003, 18] width 15 height 8
